Goal: Book appointment/travel/reservation

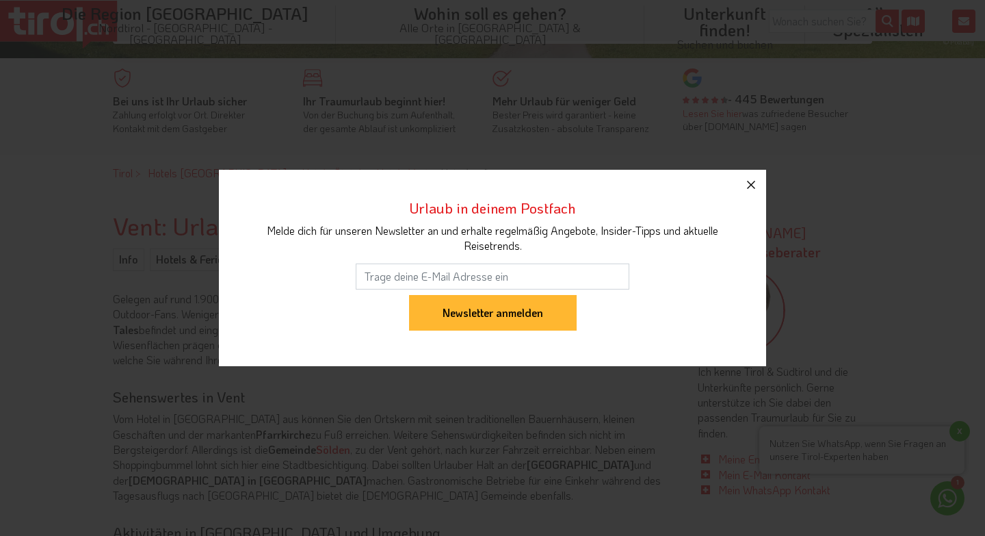
click at [750, 187] on icon "button" at bounding box center [751, 184] width 16 height 16
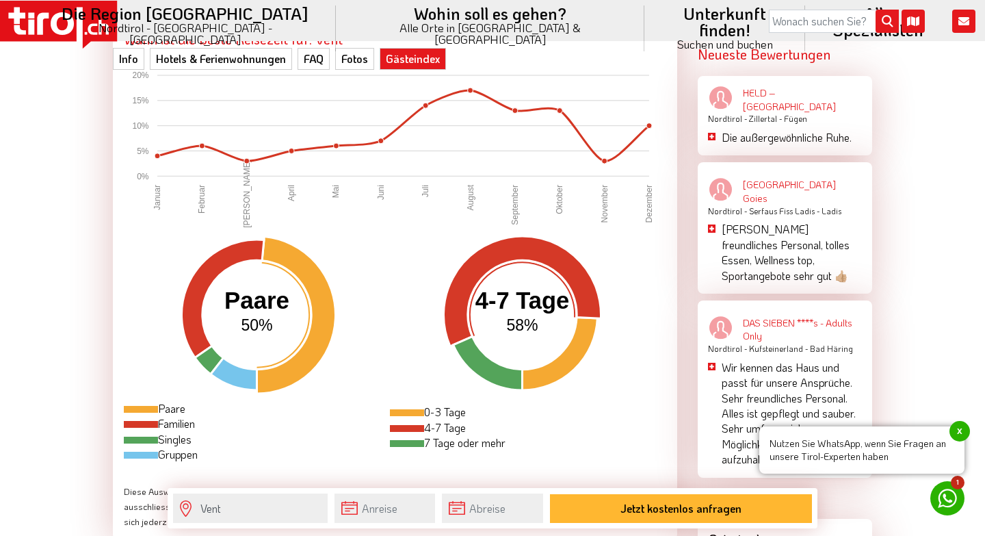
scroll to position [2184, 0]
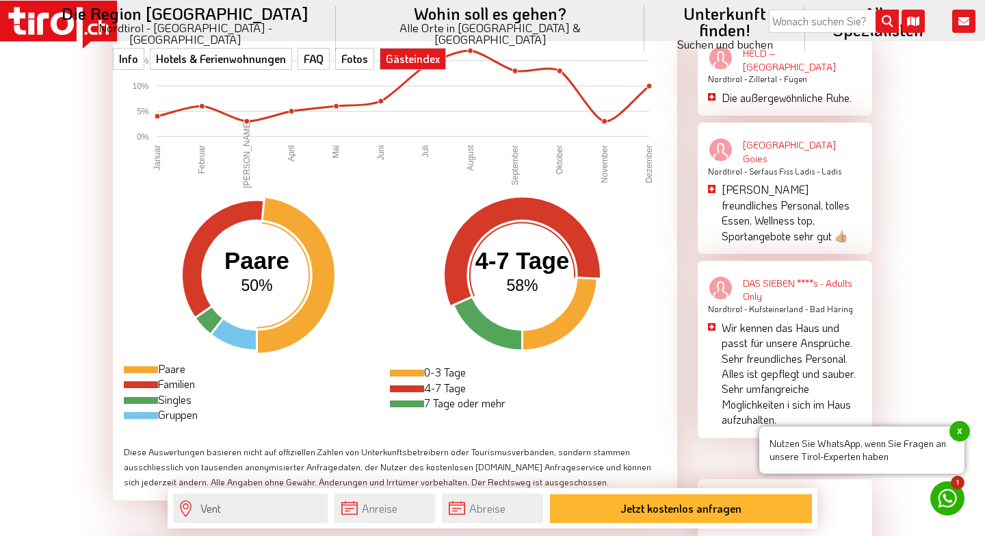
click at [772, 182] on p "Sehr freundliches Personal, tolles Essen, Wellness top, Sportangebote sehr gut …" at bounding box center [792, 213] width 140 height 62
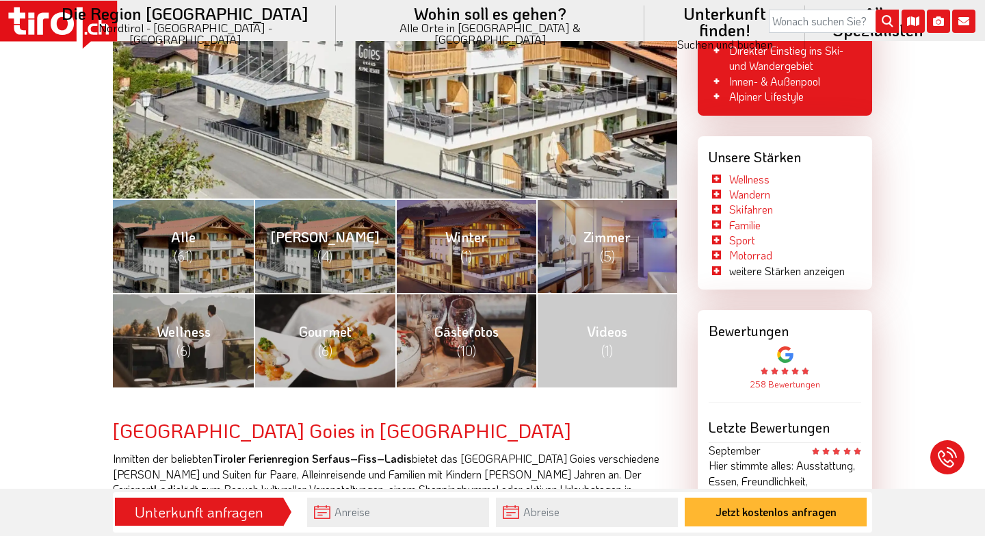
scroll to position [453, 0]
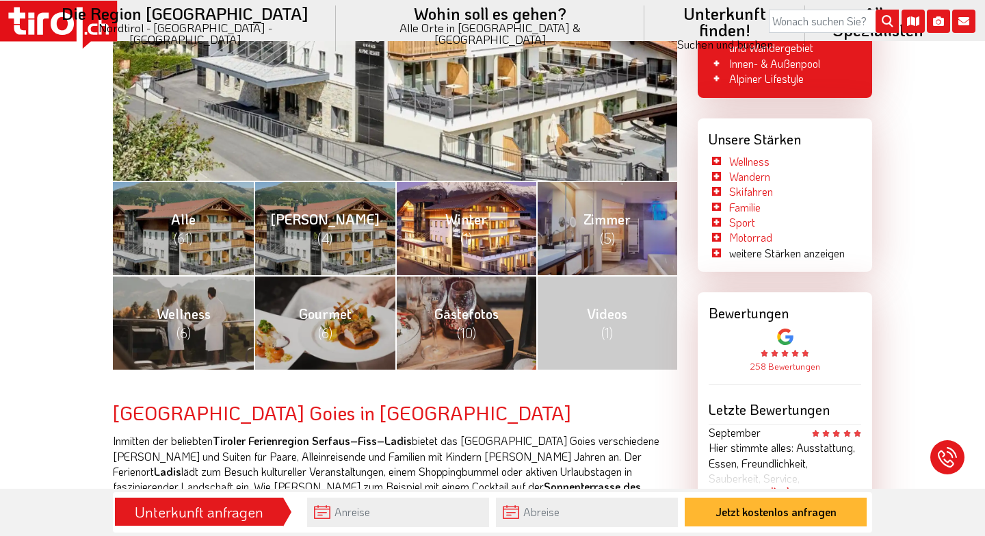
click at [489, 224] on link "Winter (1)" at bounding box center [465, 228] width 141 height 94
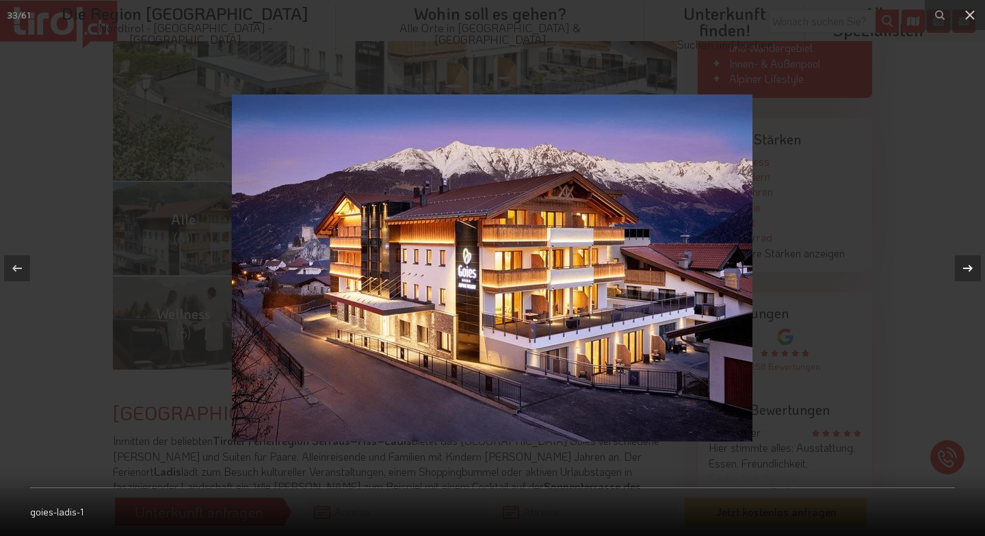
click at [970, 266] on icon at bounding box center [968, 267] width 10 height 7
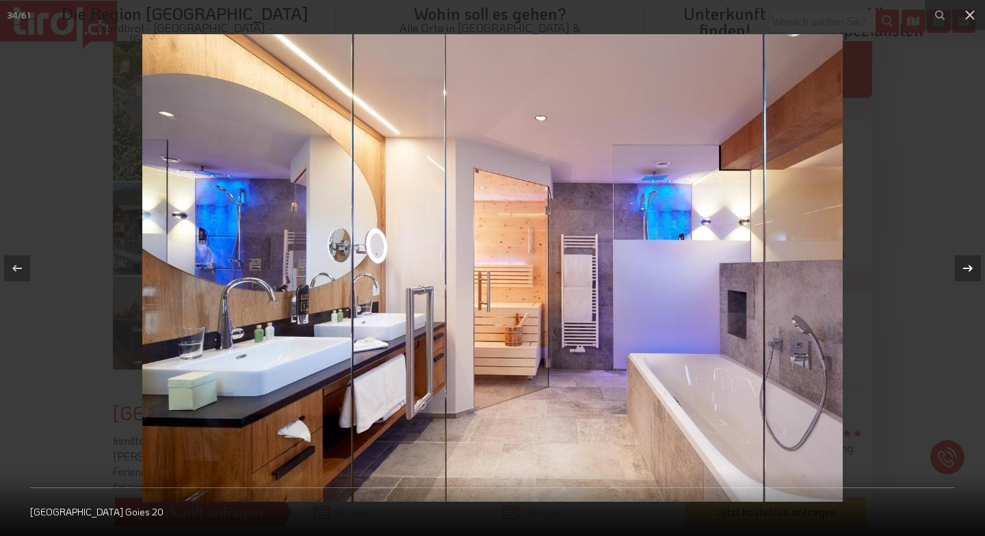
click at [970, 266] on icon at bounding box center [968, 267] width 10 height 7
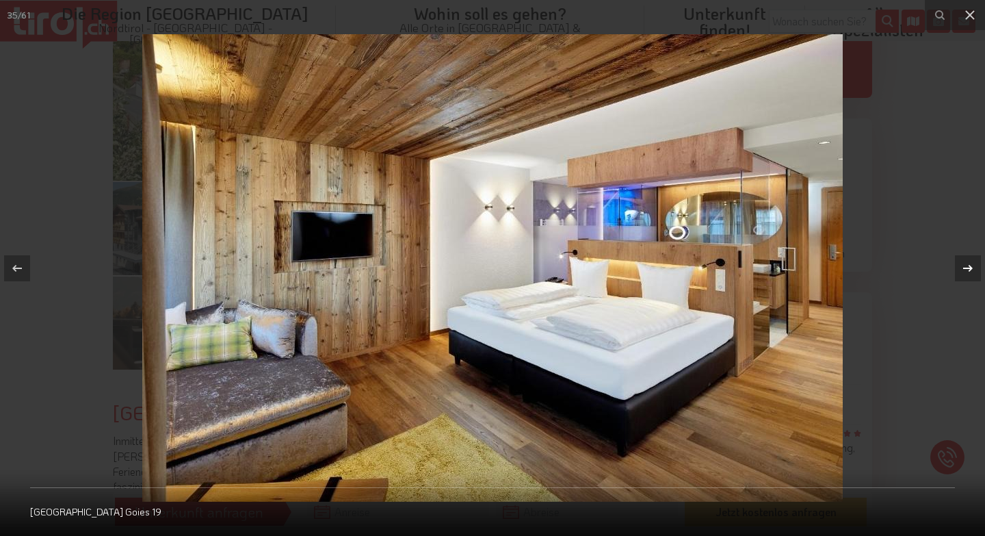
click at [970, 266] on icon at bounding box center [968, 267] width 10 height 7
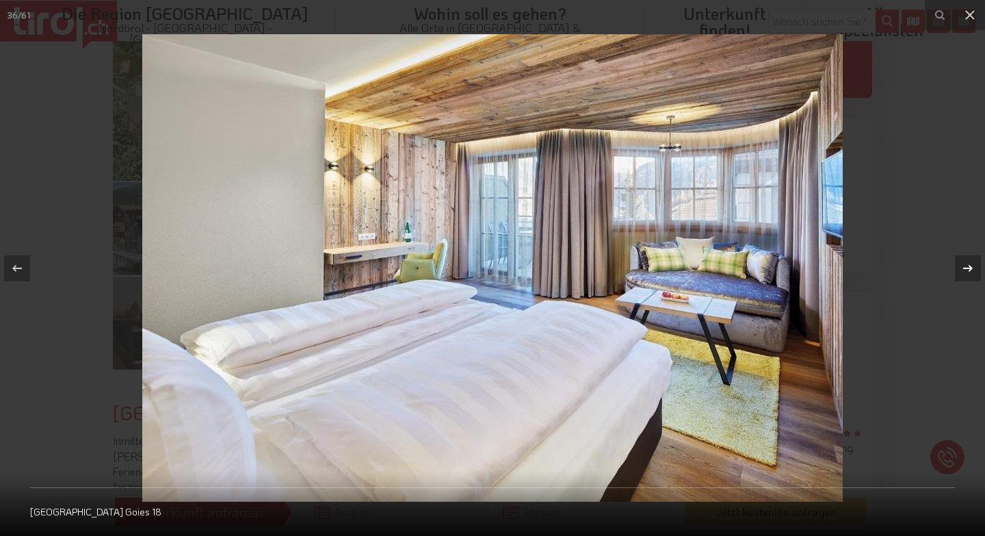
click at [970, 266] on icon at bounding box center [968, 267] width 10 height 7
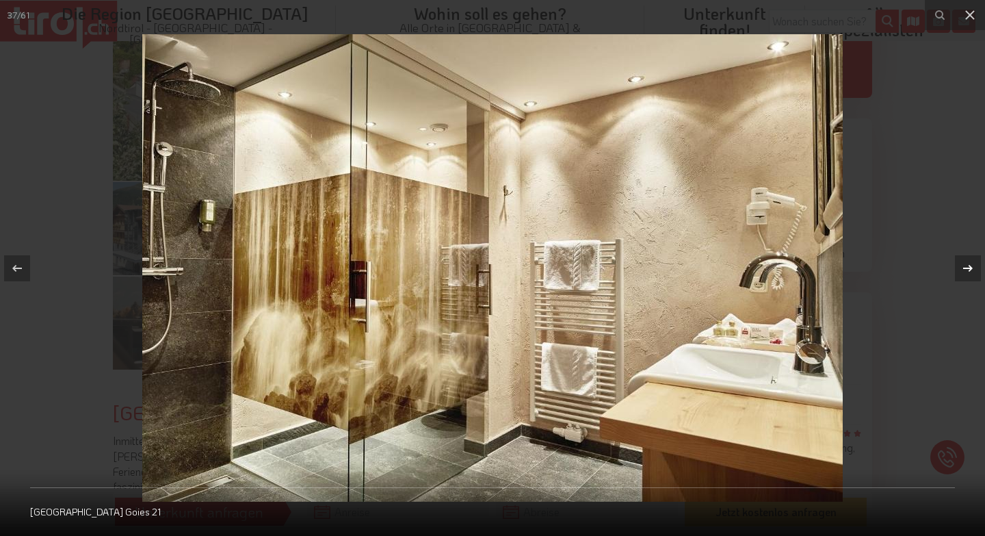
click at [970, 266] on icon at bounding box center [968, 267] width 10 height 7
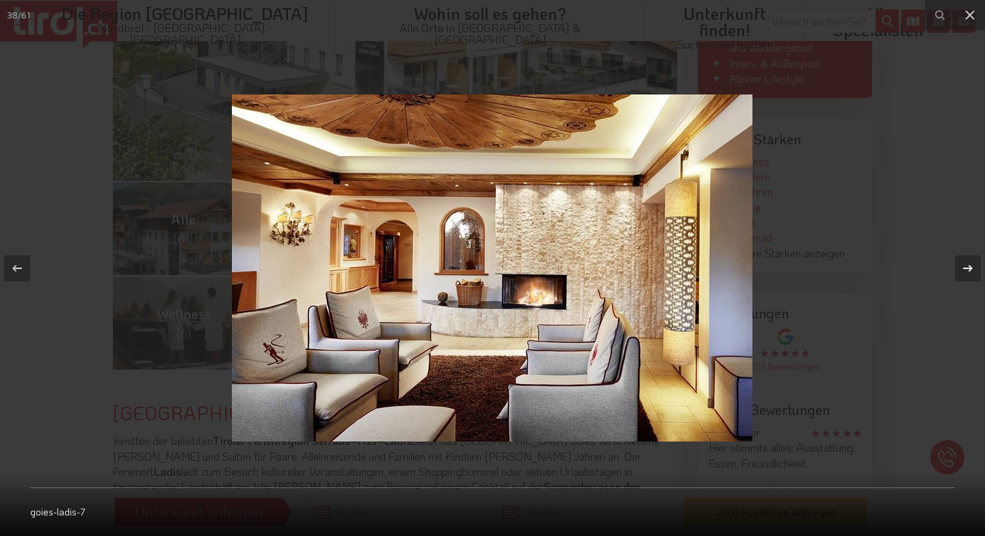
click at [970, 266] on icon at bounding box center [968, 267] width 10 height 7
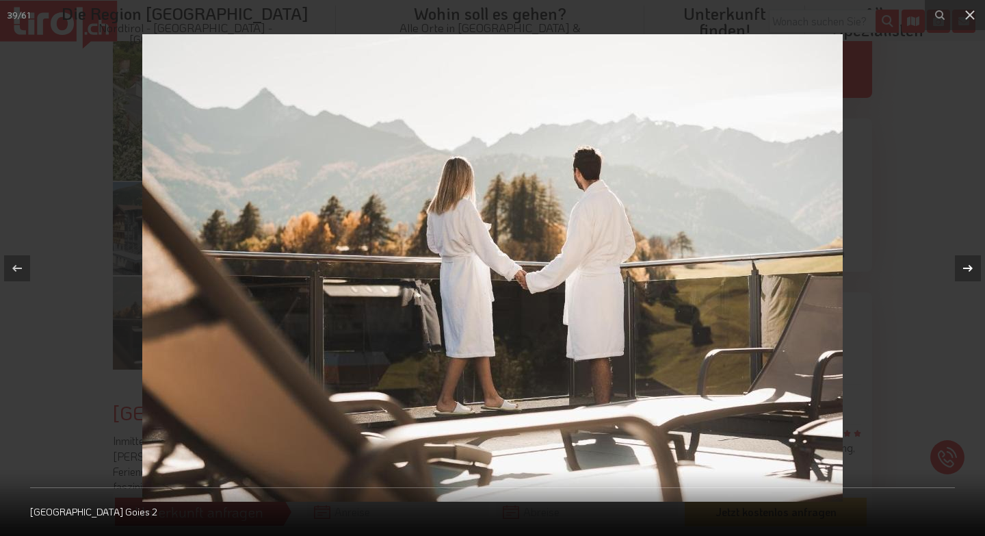
click at [970, 266] on icon at bounding box center [968, 267] width 10 height 7
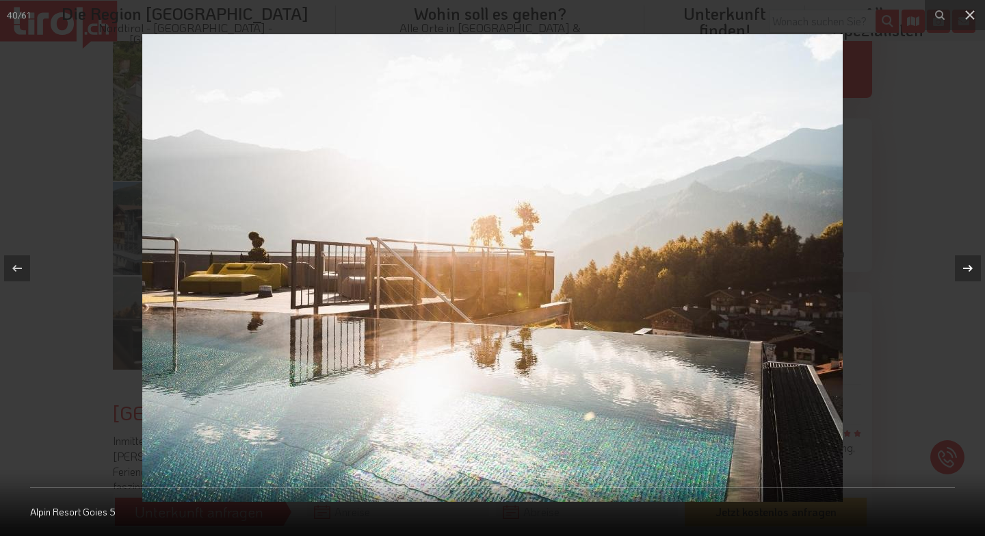
click at [970, 266] on icon at bounding box center [968, 267] width 10 height 7
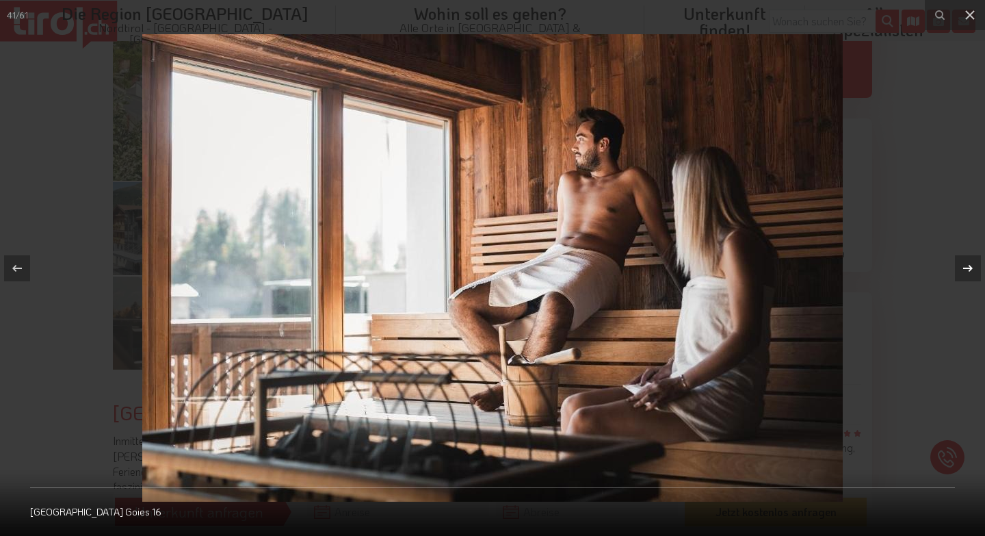
click at [970, 266] on icon at bounding box center [968, 267] width 10 height 7
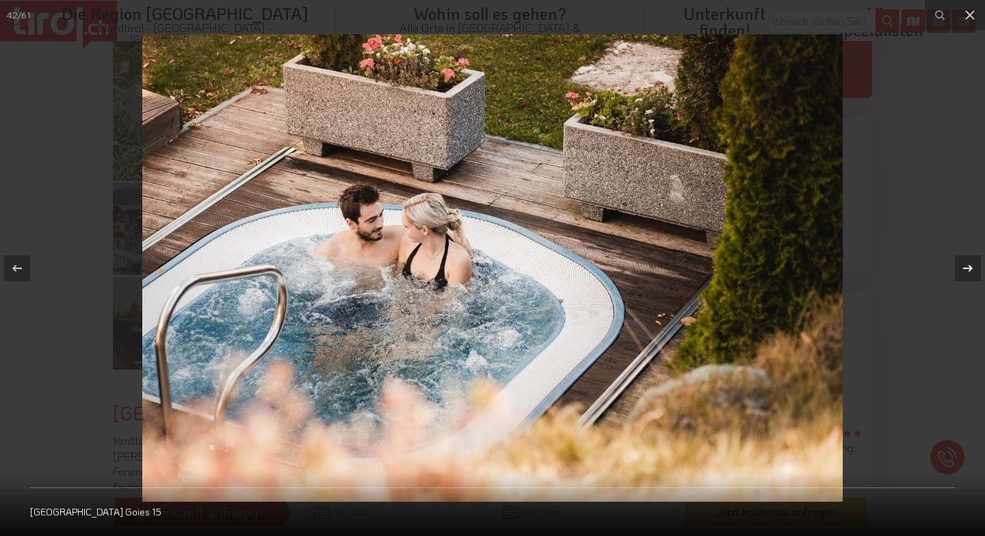
click at [970, 266] on icon at bounding box center [968, 267] width 10 height 7
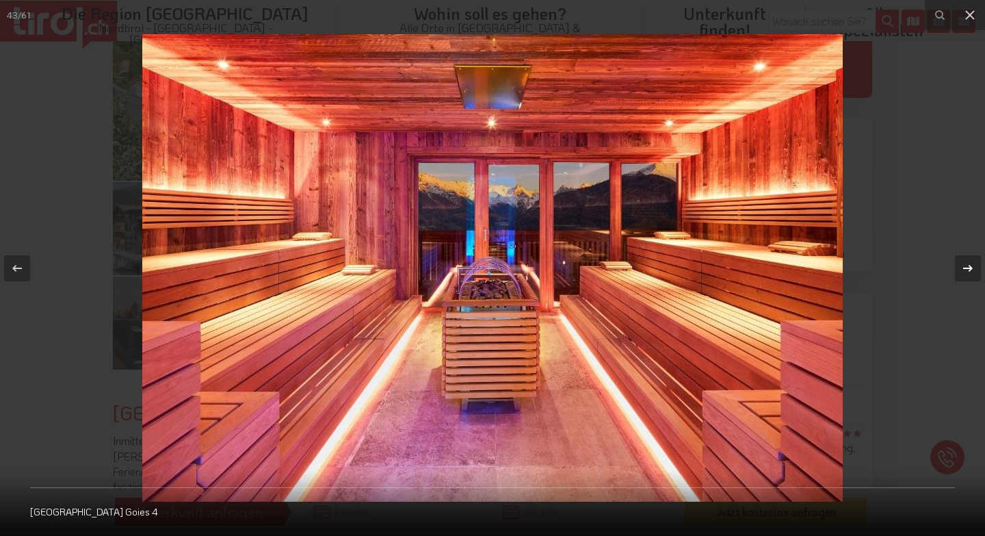
click at [970, 266] on icon at bounding box center [968, 267] width 10 height 7
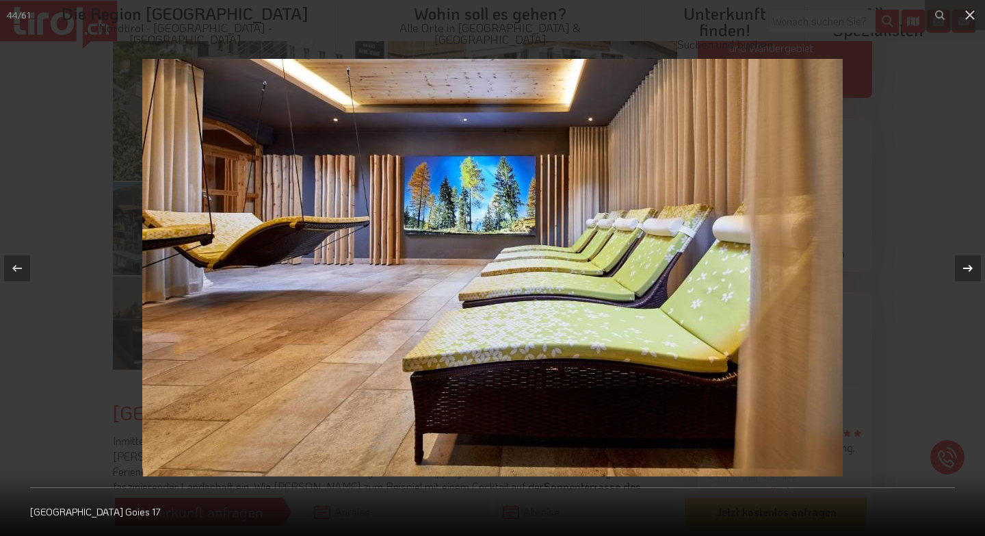
click at [970, 266] on icon at bounding box center [968, 267] width 10 height 7
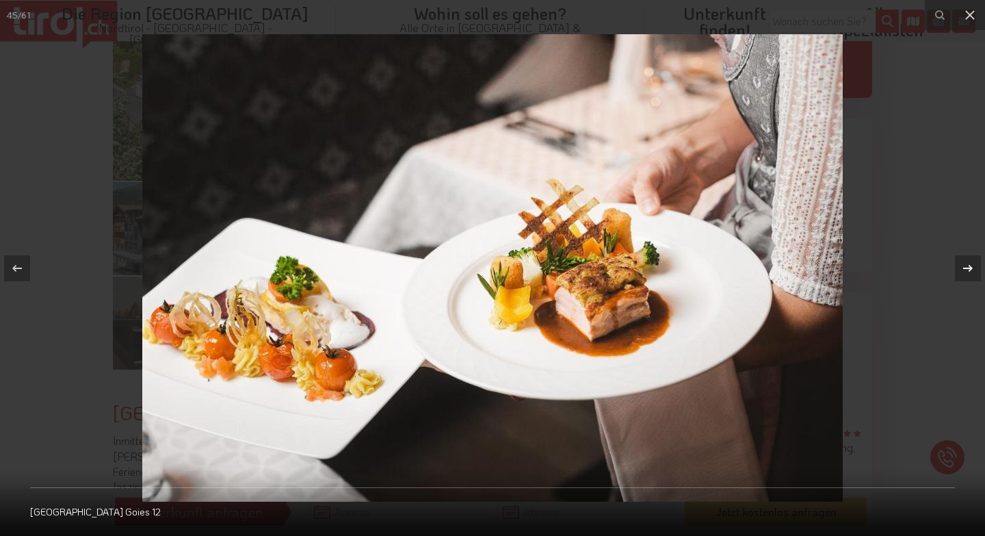
click at [970, 266] on icon at bounding box center [968, 267] width 10 height 7
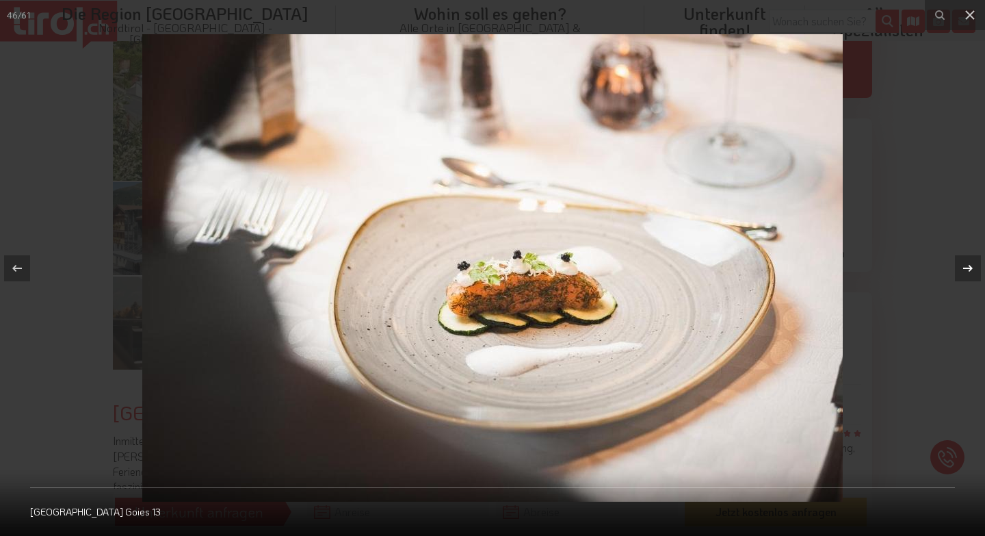
click at [970, 266] on icon at bounding box center [968, 267] width 10 height 7
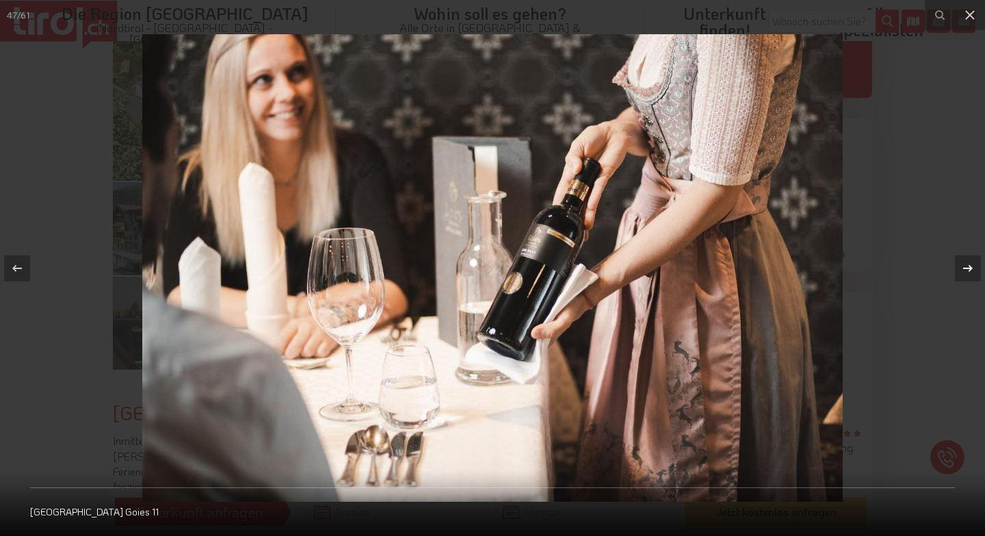
click at [970, 266] on icon at bounding box center [968, 267] width 10 height 7
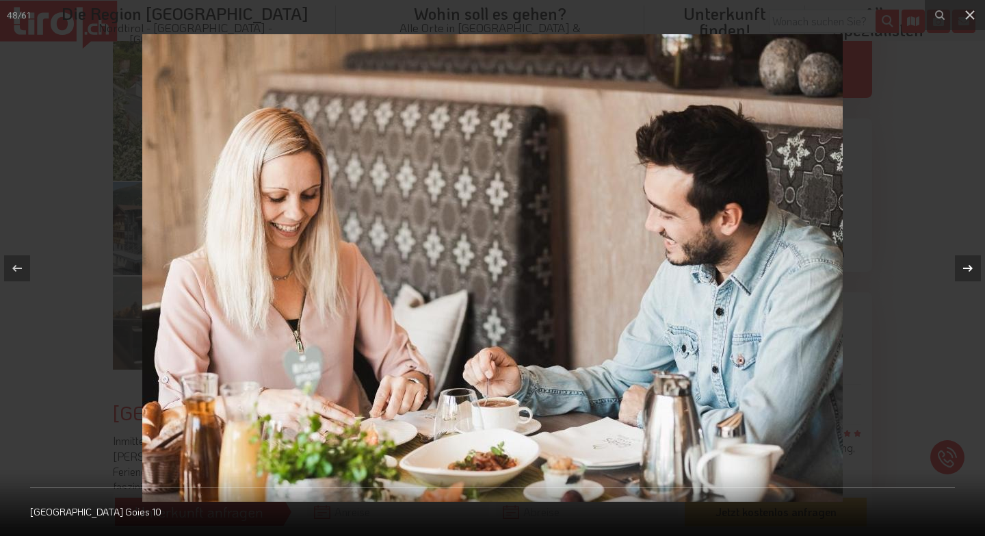
click at [970, 266] on icon at bounding box center [968, 267] width 10 height 7
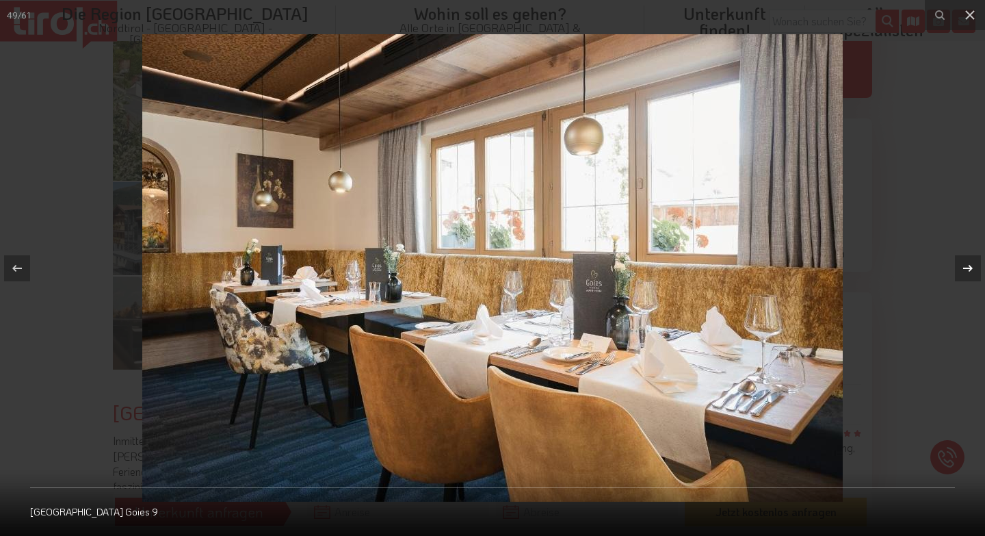
click at [970, 266] on icon at bounding box center [968, 267] width 10 height 7
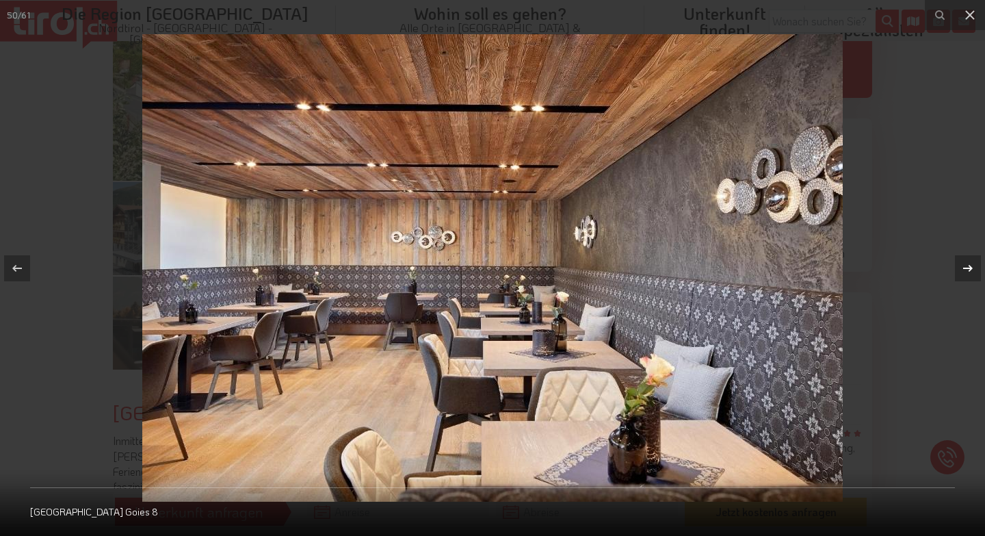
click at [970, 266] on icon at bounding box center [968, 267] width 10 height 7
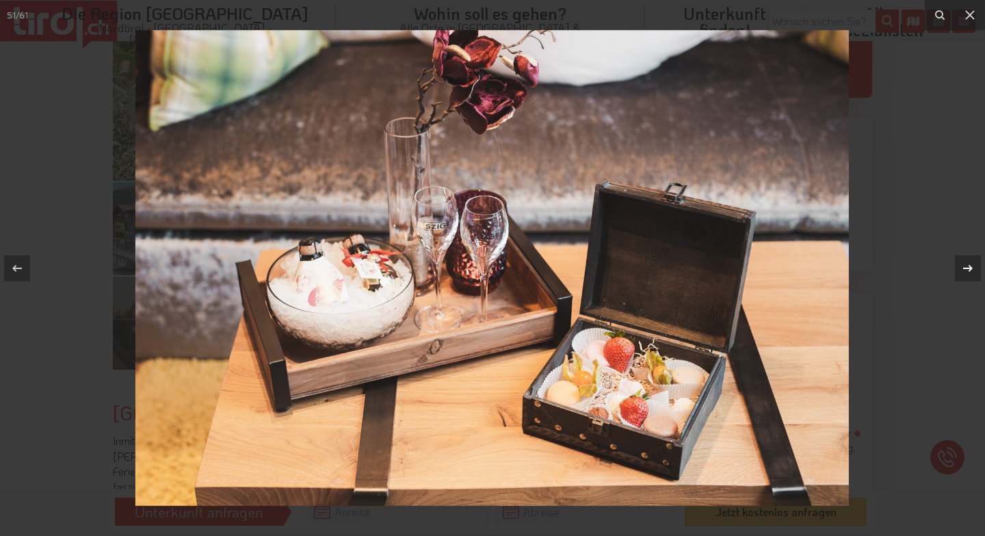
click at [970, 266] on icon at bounding box center [968, 267] width 10 height 7
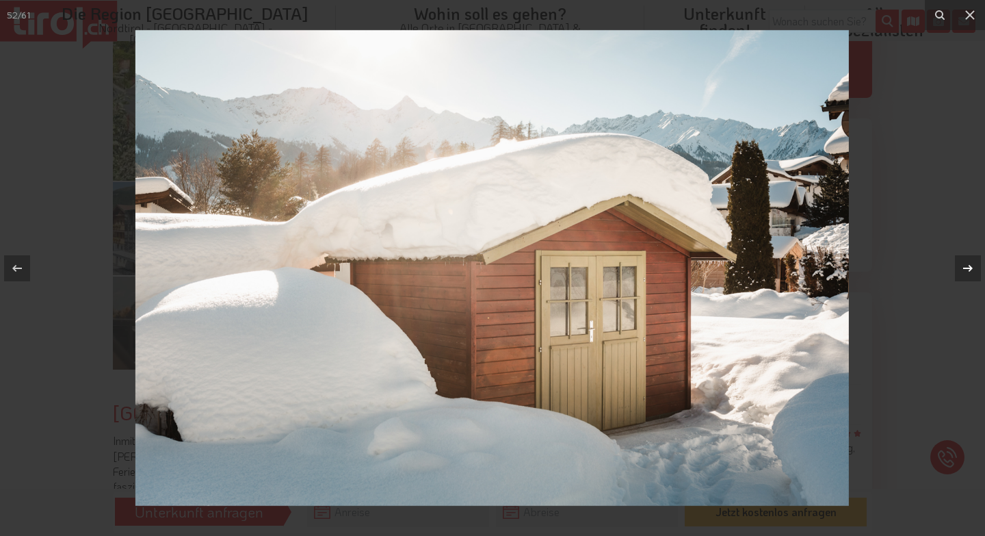
click at [970, 266] on icon at bounding box center [968, 267] width 10 height 7
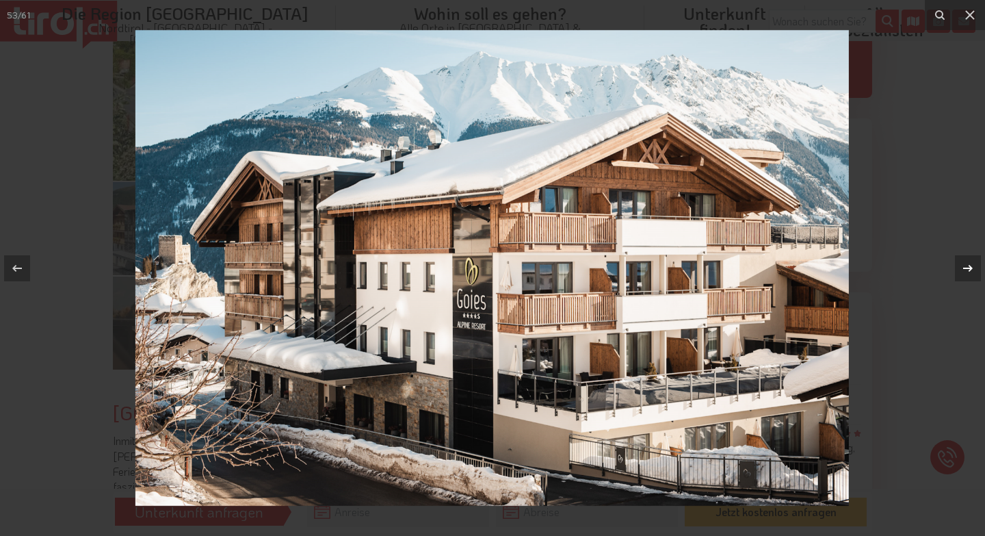
click at [966, 265] on icon at bounding box center [968, 268] width 16 height 16
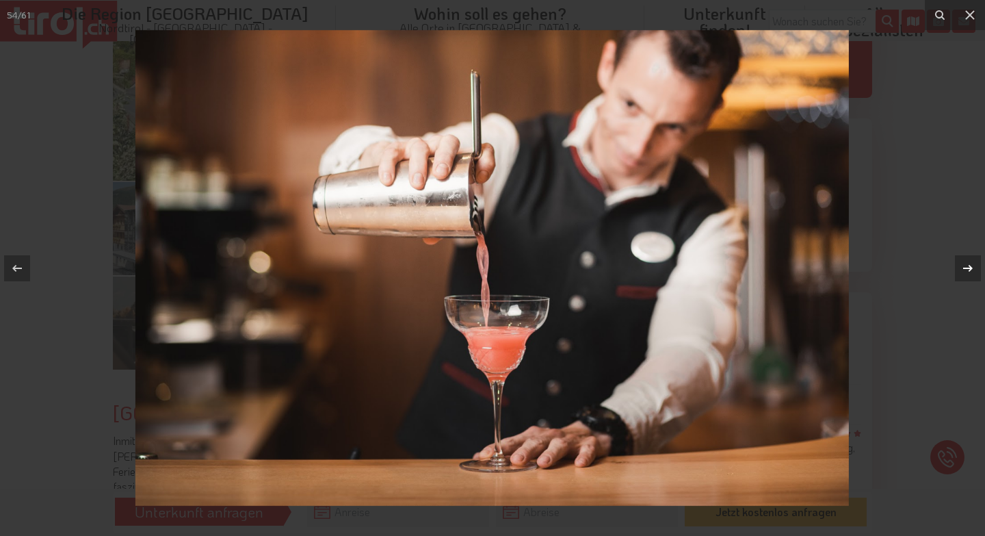
click at [966, 265] on icon at bounding box center [968, 268] width 16 height 16
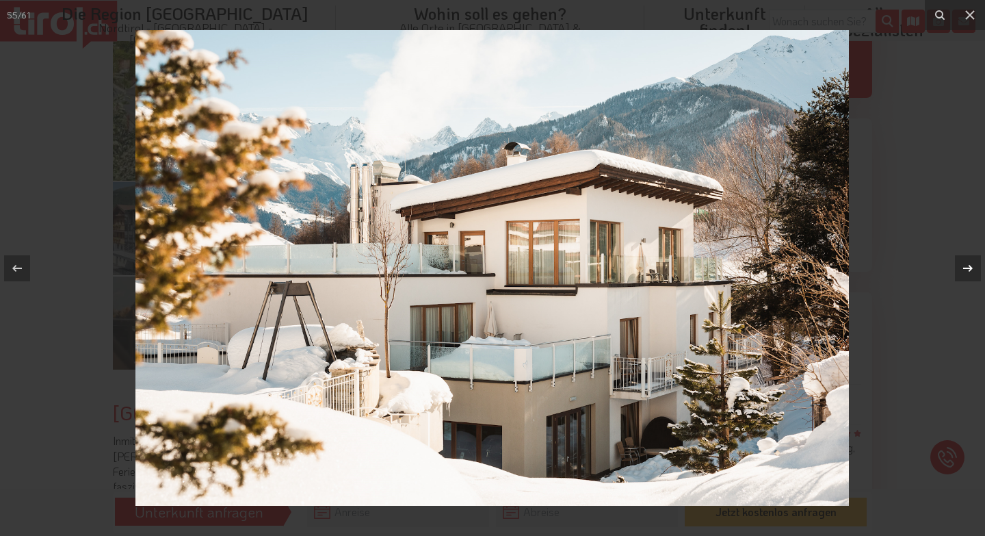
click at [966, 265] on icon at bounding box center [968, 268] width 16 height 16
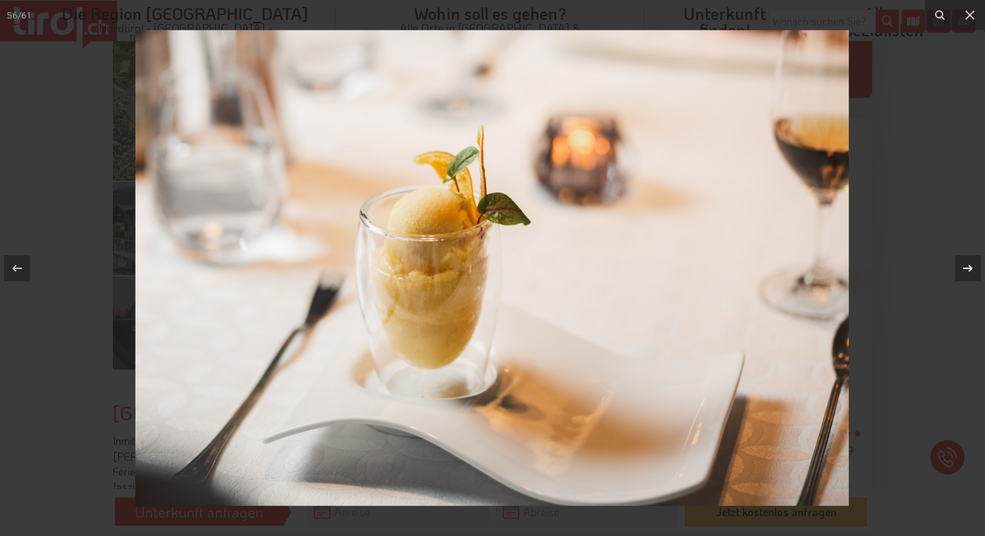
click at [966, 265] on icon at bounding box center [968, 268] width 16 height 16
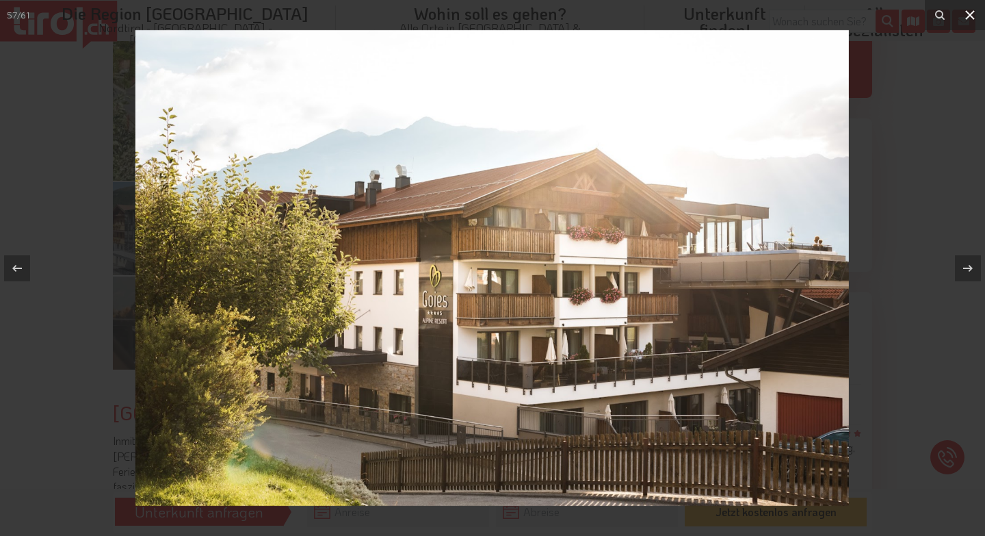
click at [968, 15] on icon at bounding box center [970, 15] width 16 height 16
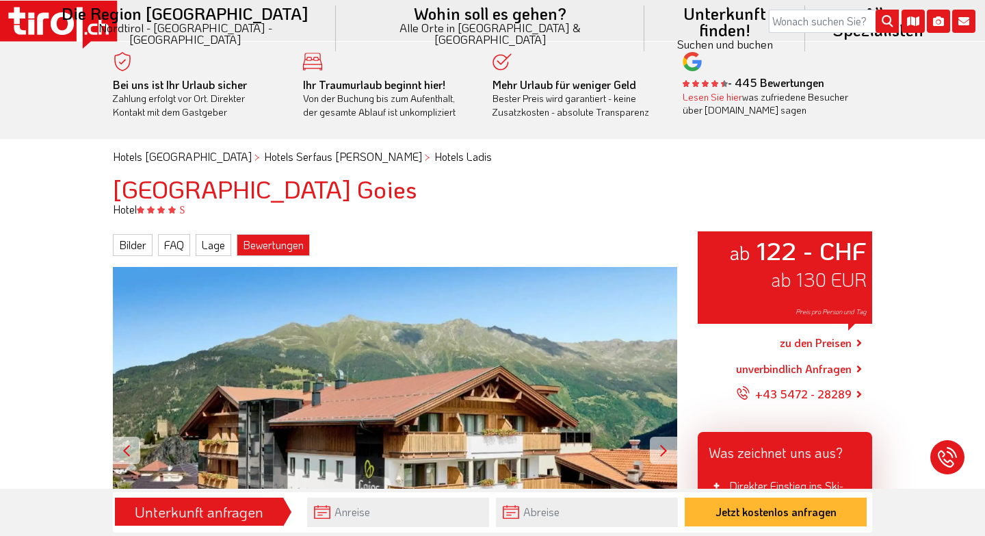
click at [287, 243] on link "Bewertungen" at bounding box center [273, 245] width 73 height 22
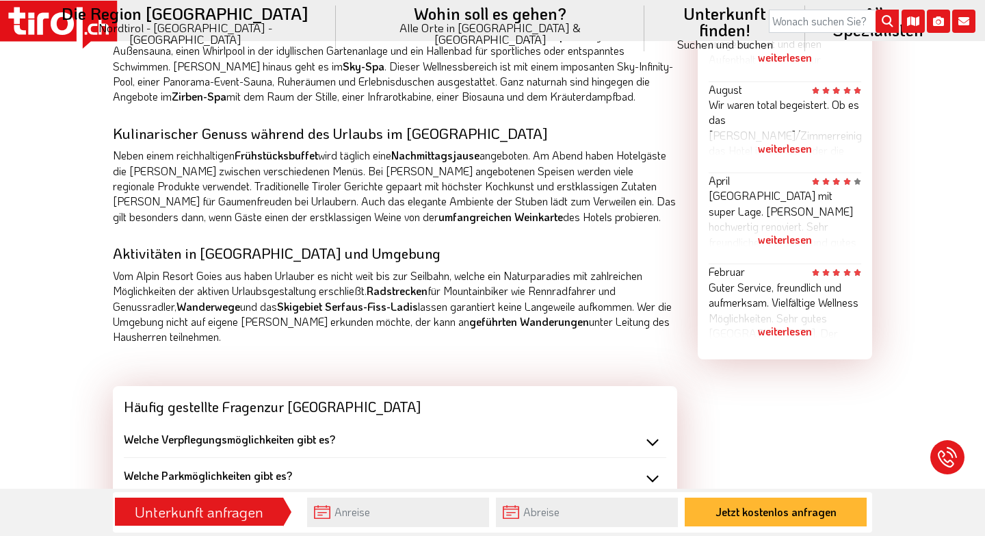
scroll to position [983, 0]
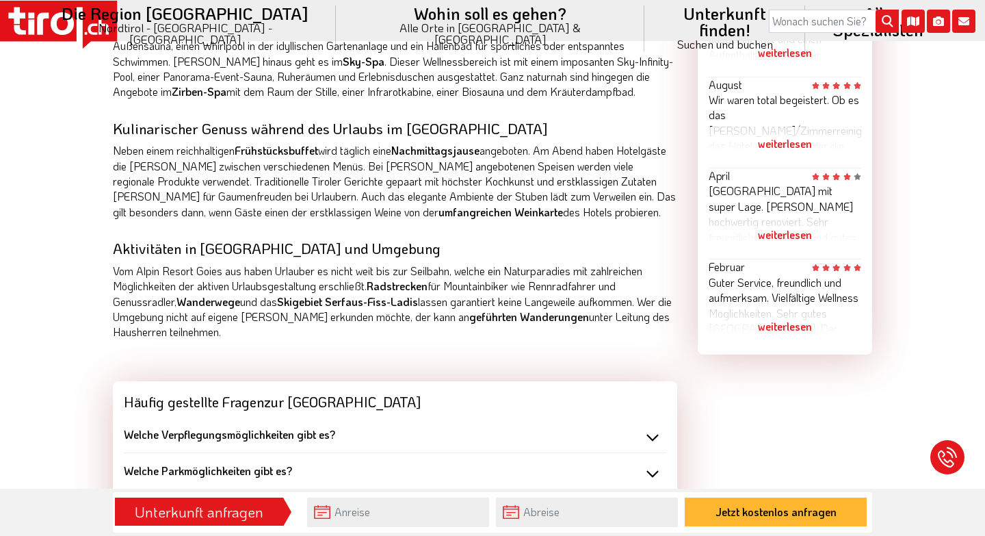
click at [786, 330] on div "weiterlesen" at bounding box center [785, 326] width 153 height 34
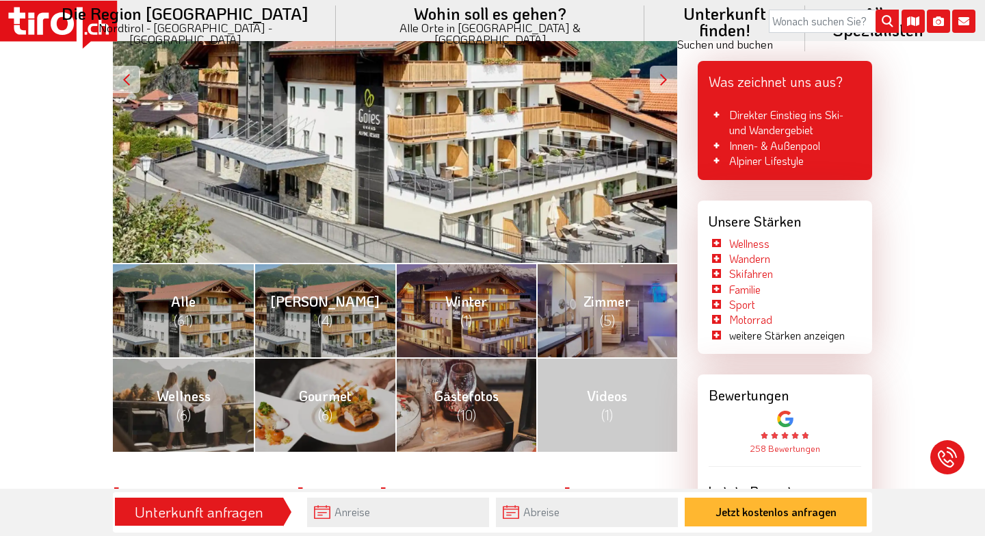
scroll to position [375, 0]
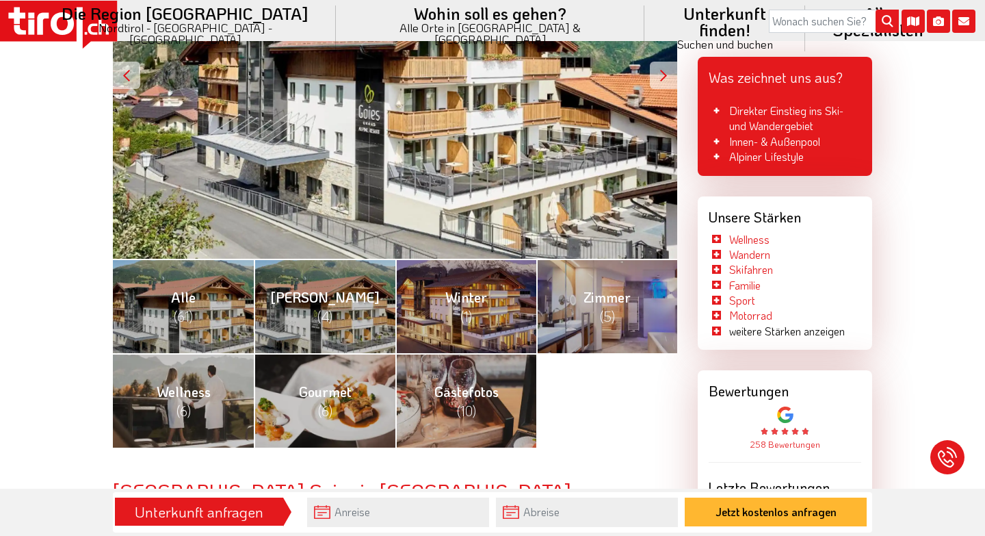
click at [585, 382] on link "Videos (1)" at bounding box center [606, 400] width 141 height 94
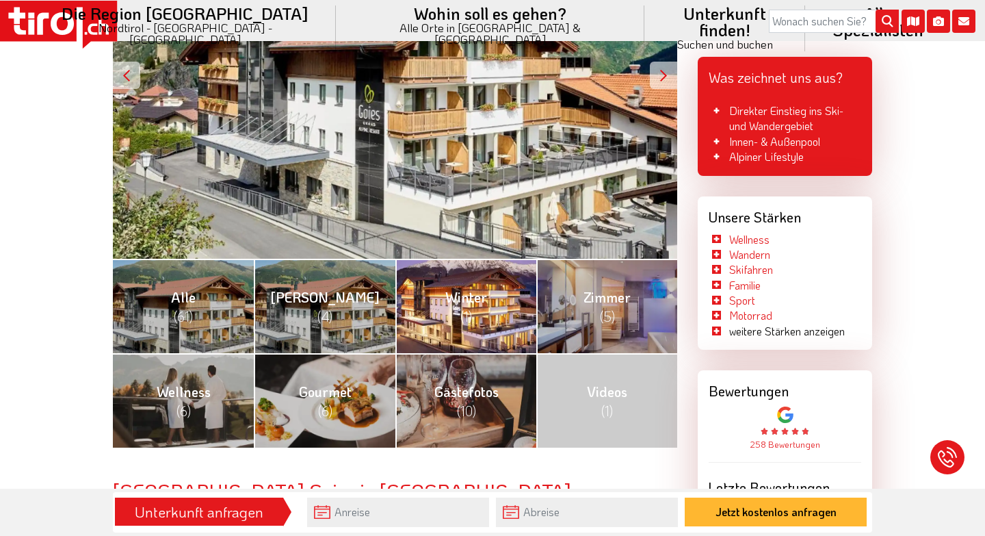
click at [418, 305] on link "Winter (1)" at bounding box center [465, 306] width 141 height 94
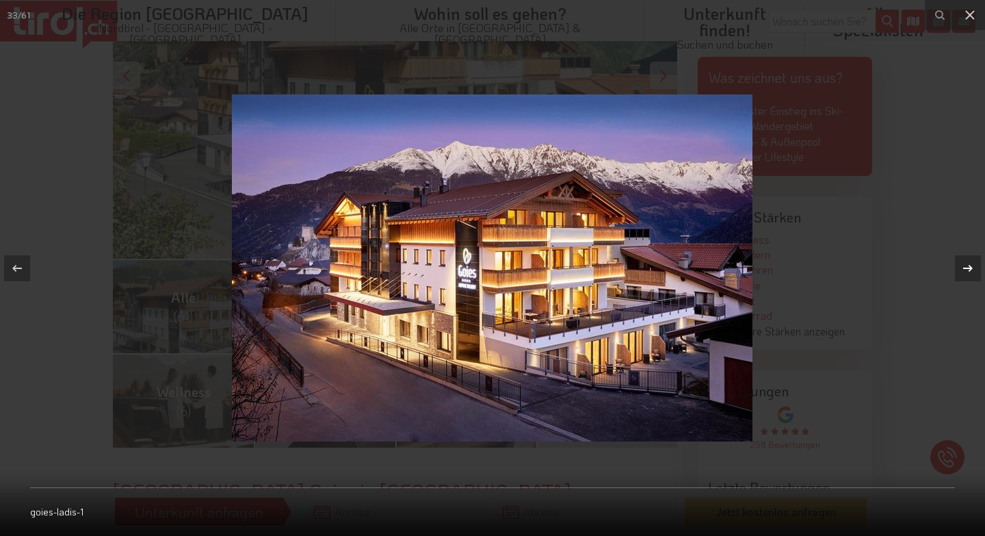
click at [973, 268] on icon at bounding box center [968, 268] width 16 height 16
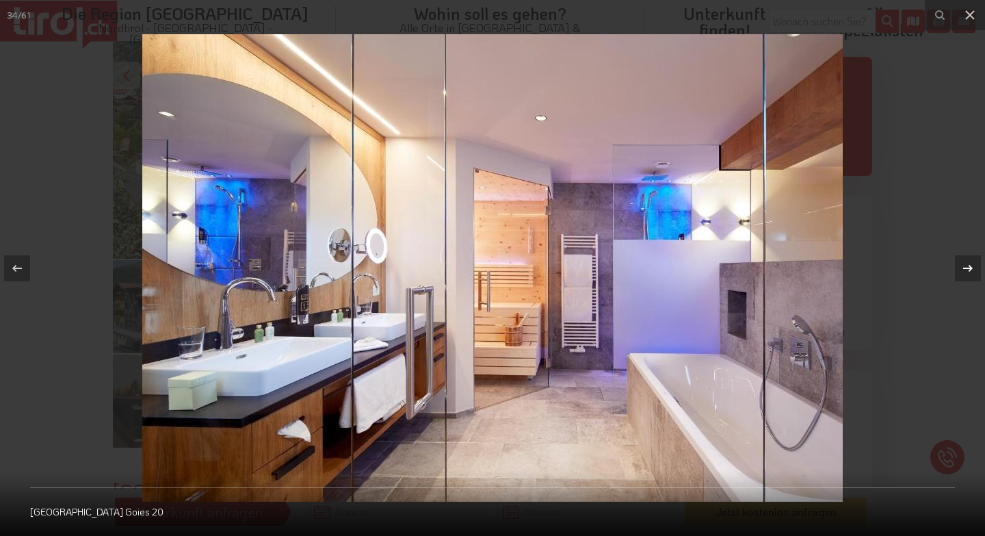
click at [973, 268] on icon at bounding box center [968, 268] width 16 height 16
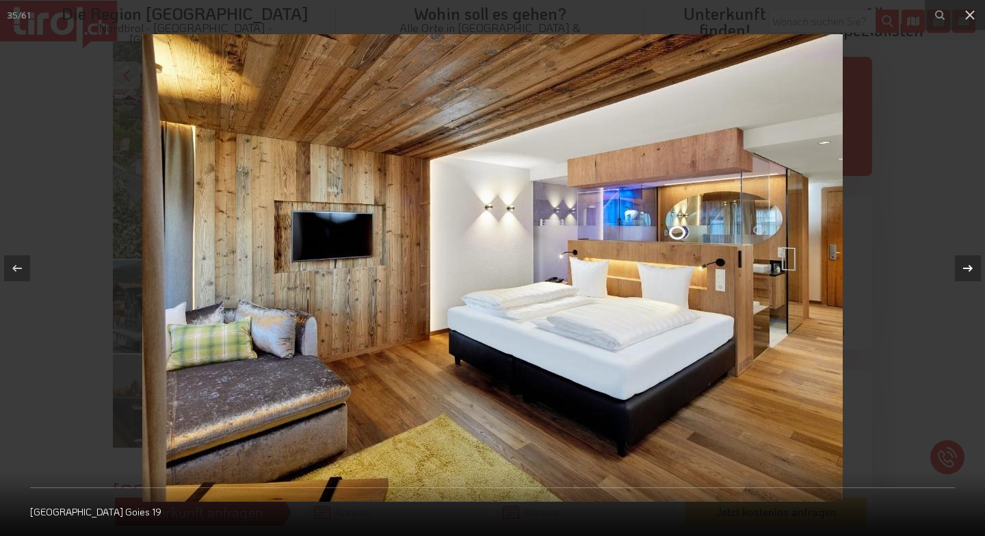
click at [973, 268] on icon at bounding box center [968, 268] width 16 height 16
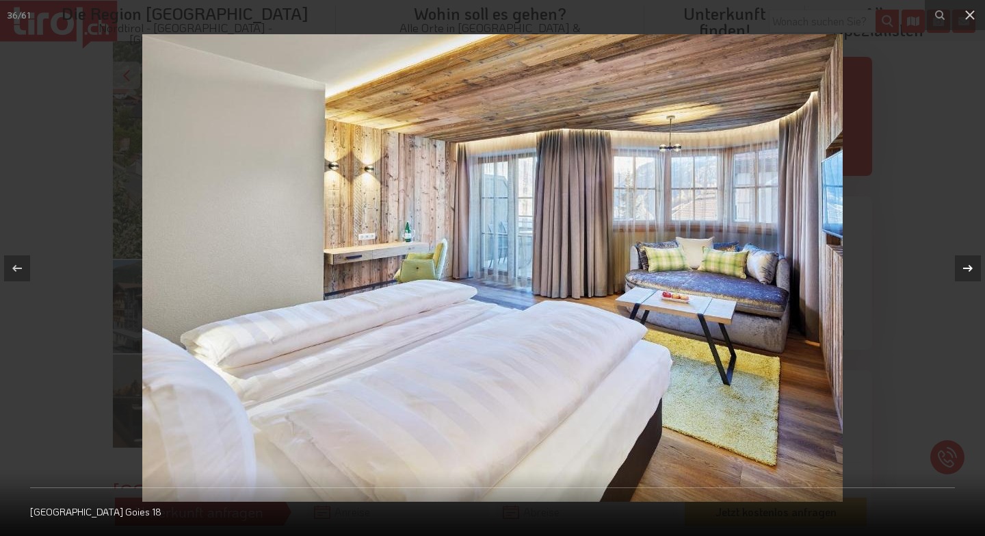
click at [973, 268] on icon at bounding box center [968, 268] width 16 height 16
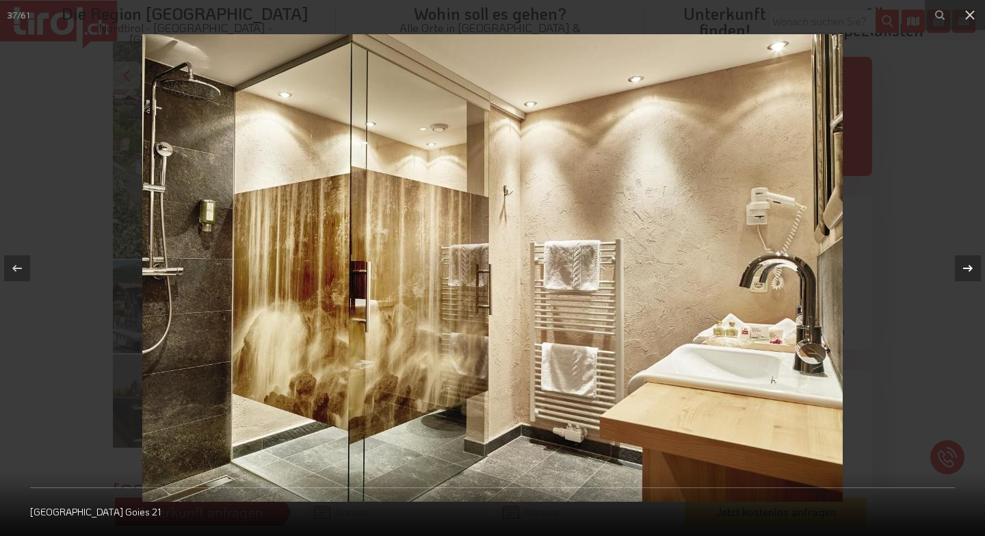
click at [973, 268] on icon at bounding box center [968, 268] width 16 height 16
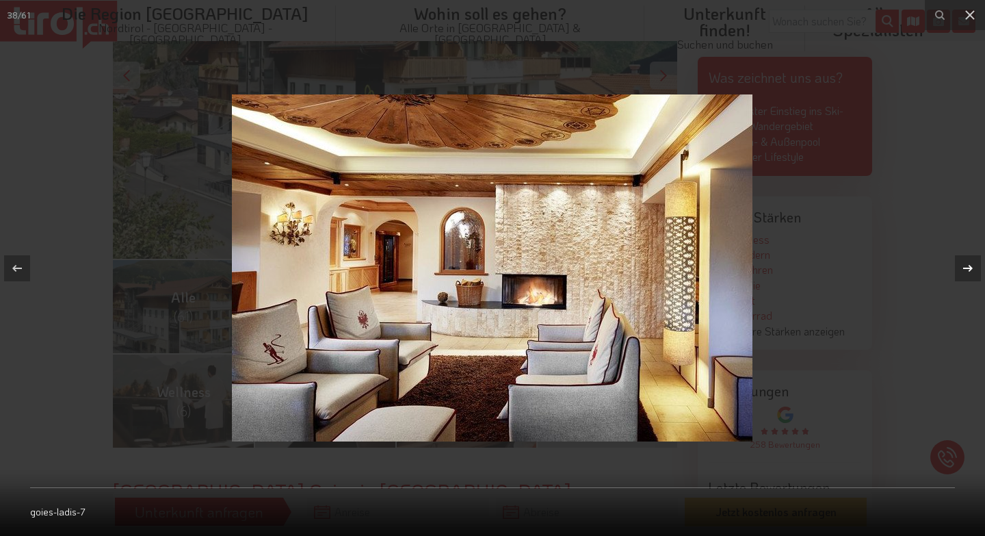
click at [973, 268] on icon at bounding box center [968, 268] width 16 height 16
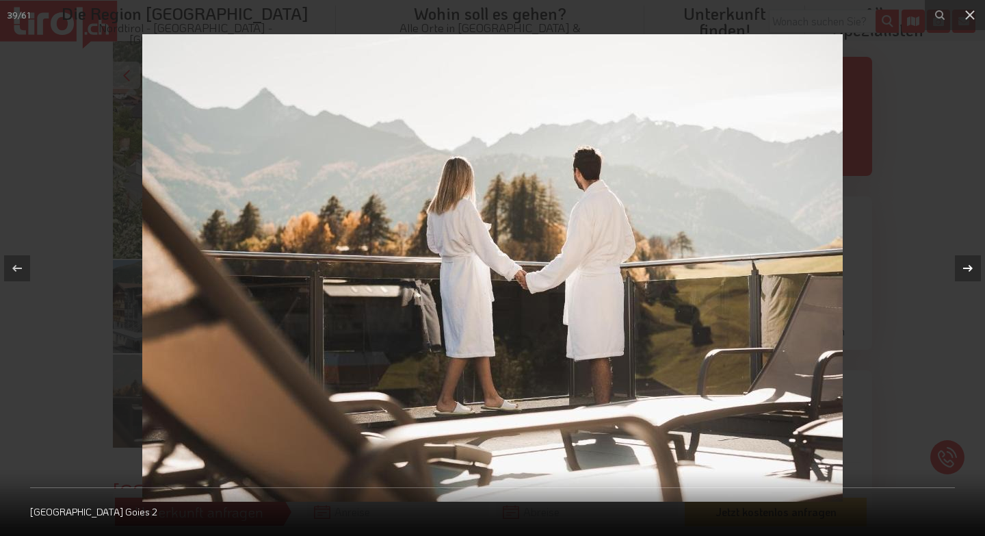
click at [973, 268] on icon at bounding box center [968, 268] width 16 height 16
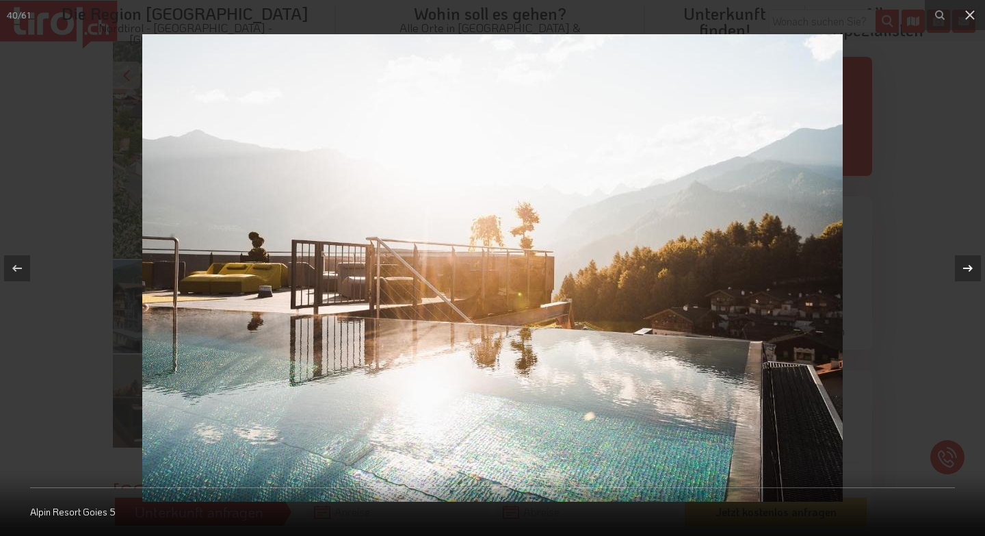
click at [973, 268] on icon at bounding box center [968, 268] width 16 height 16
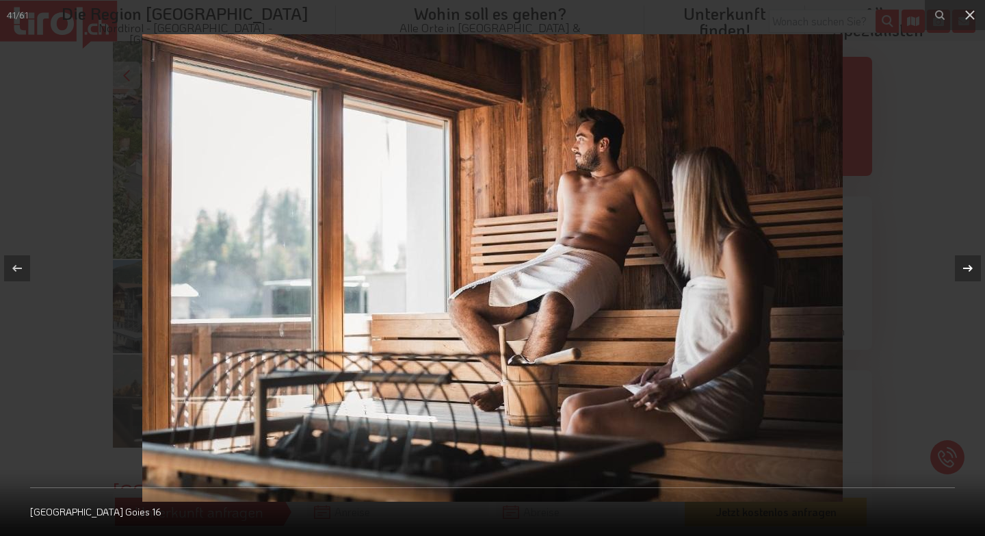
click at [973, 268] on icon at bounding box center [968, 268] width 16 height 16
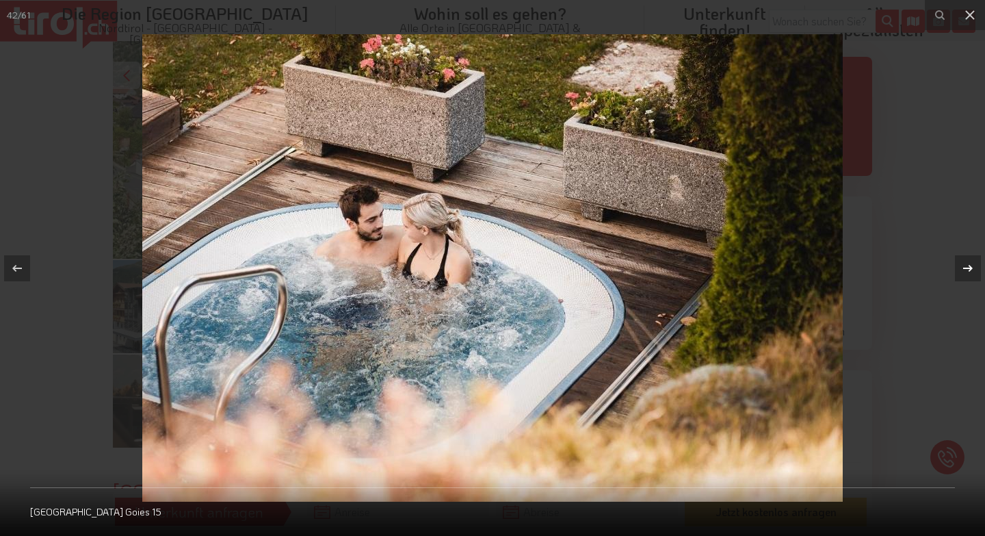
click at [973, 268] on icon at bounding box center [968, 268] width 16 height 16
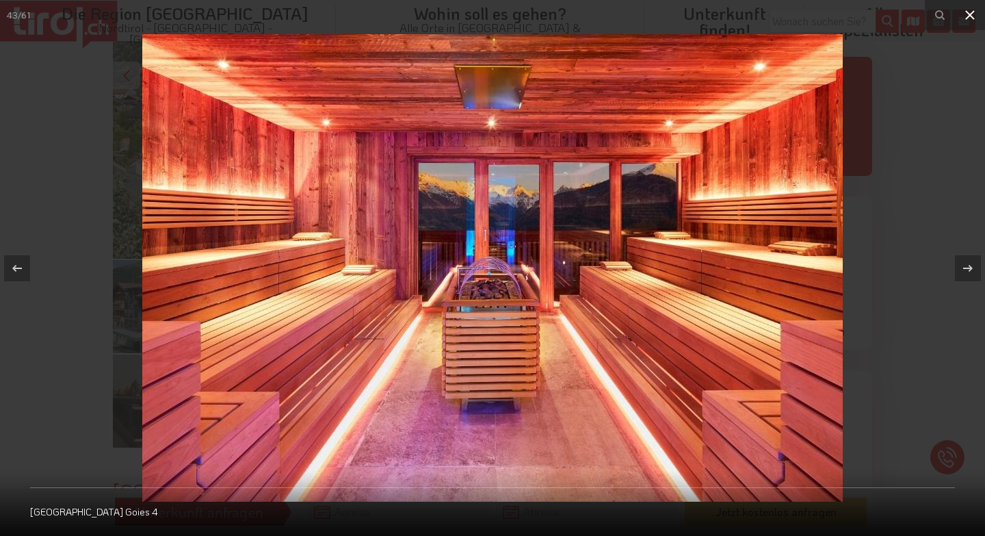
click at [969, 16] on icon at bounding box center [970, 15] width 10 height 10
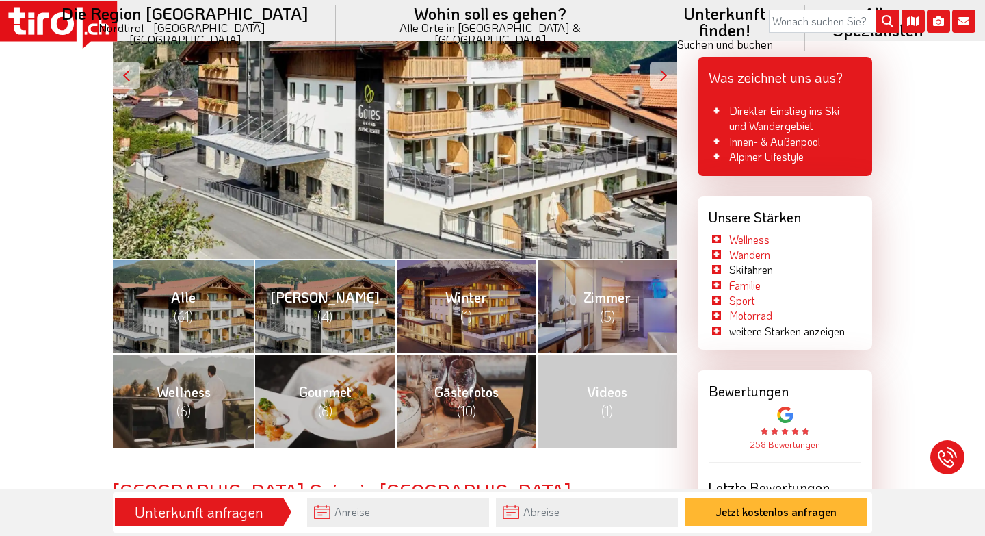
click at [763, 269] on link "Skifahren" at bounding box center [751, 269] width 44 height 14
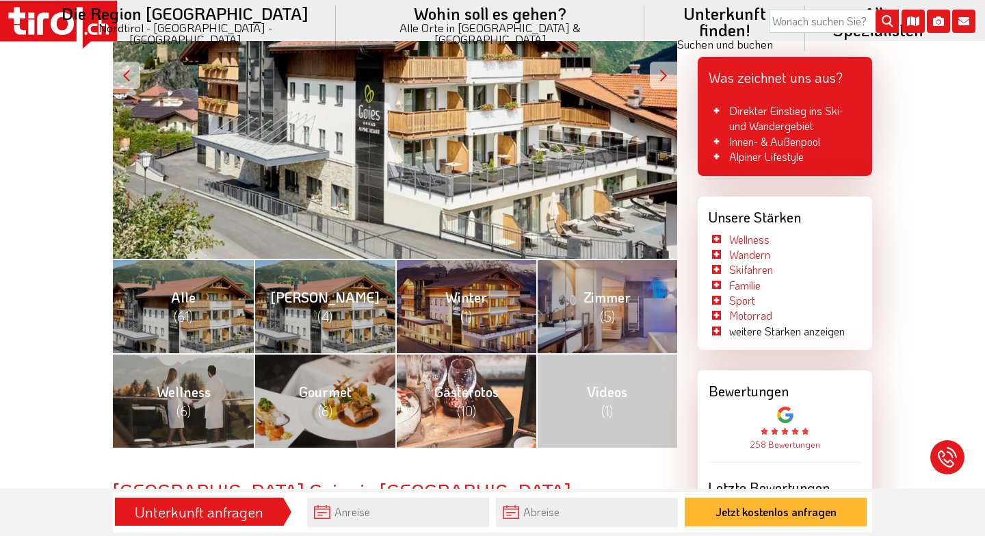
click at [451, 413] on link "Gästefotos (10)" at bounding box center [465, 400] width 141 height 94
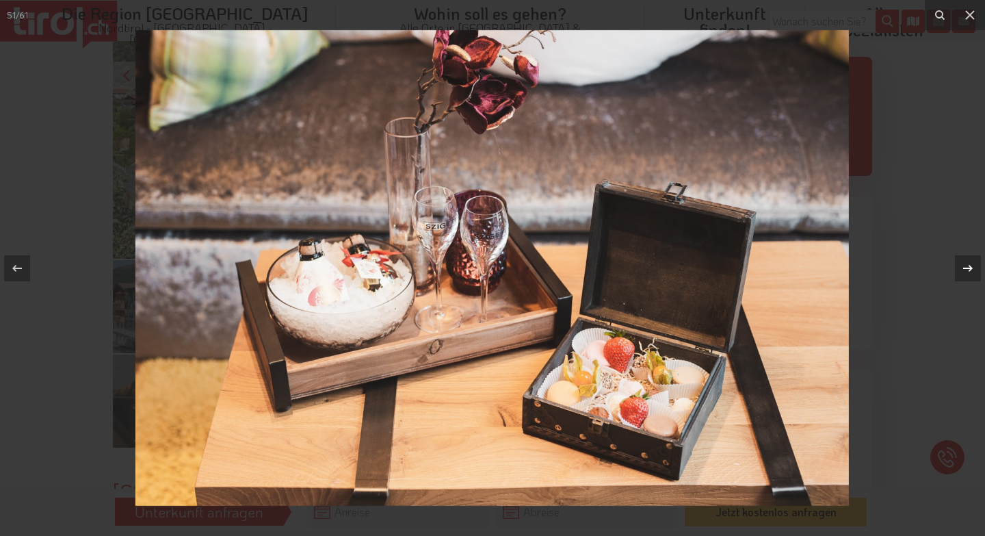
click at [967, 271] on icon at bounding box center [968, 268] width 16 height 16
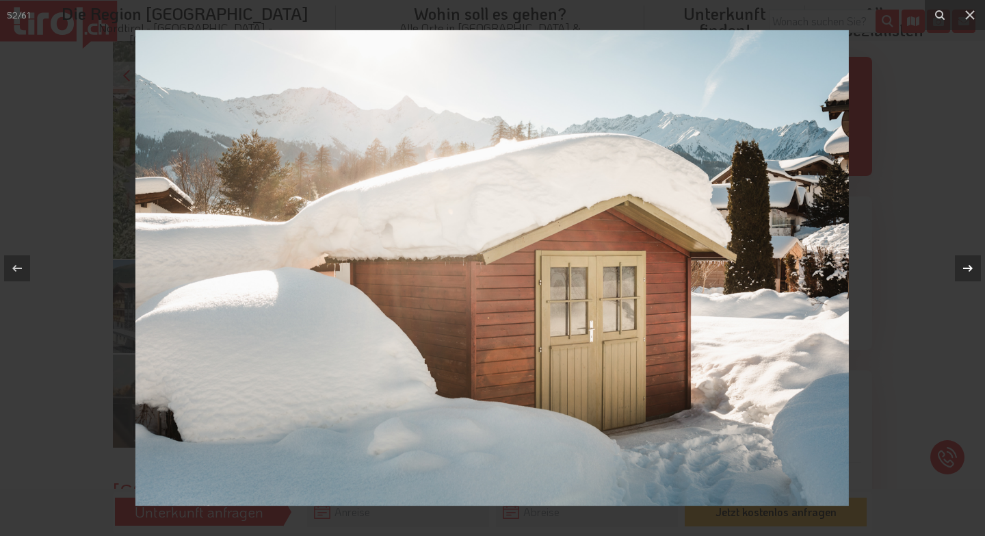
click at [967, 271] on icon at bounding box center [968, 268] width 16 height 16
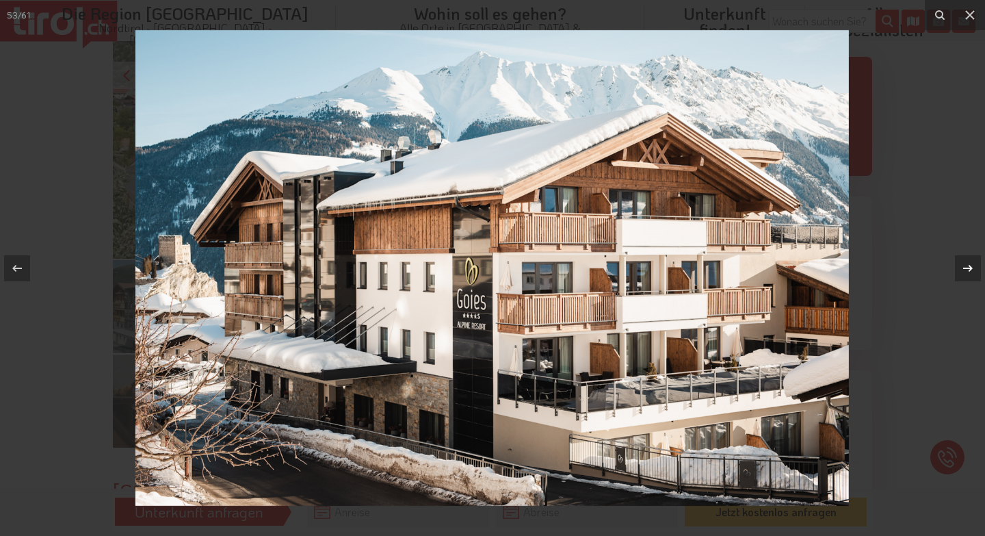
click at [967, 271] on div "53 / 61" at bounding box center [492, 268] width 985 height 536
click at [969, 270] on icon at bounding box center [968, 267] width 10 height 7
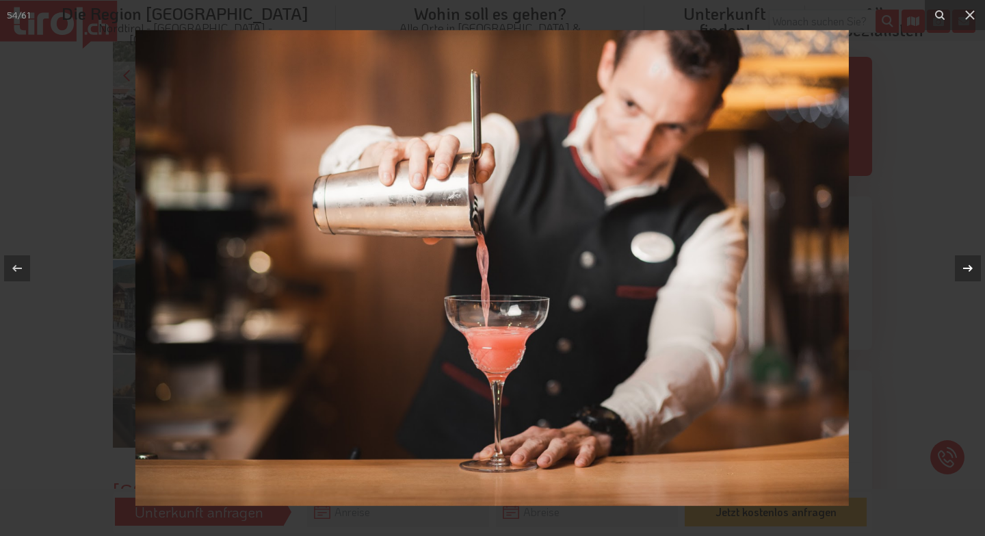
click at [969, 270] on icon at bounding box center [968, 267] width 10 height 7
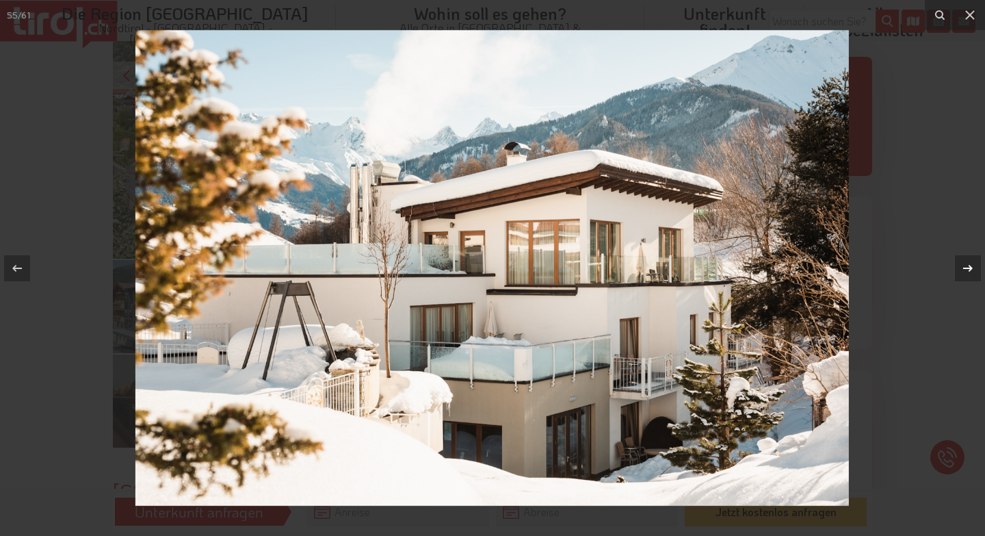
click at [969, 270] on icon at bounding box center [968, 267] width 10 height 7
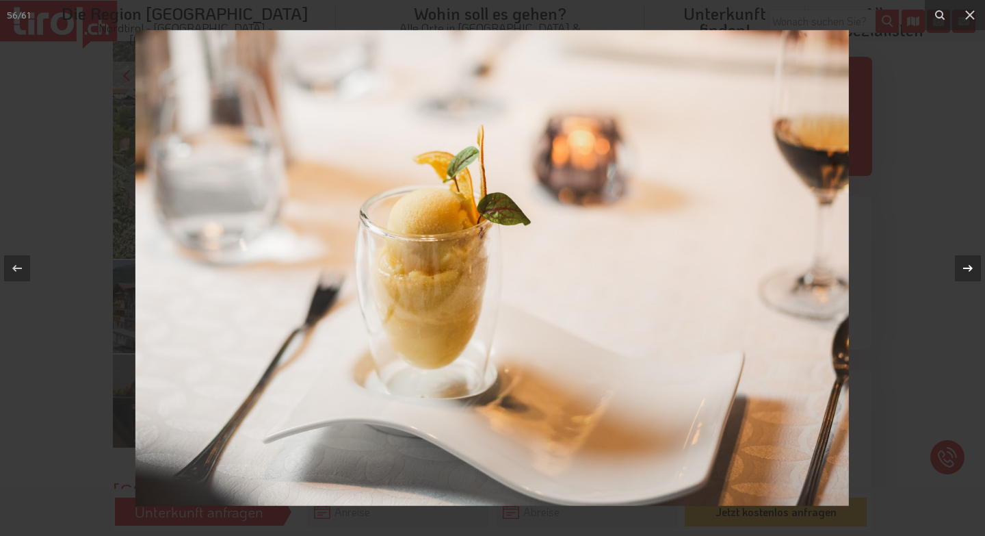
click at [969, 270] on icon at bounding box center [968, 267] width 10 height 7
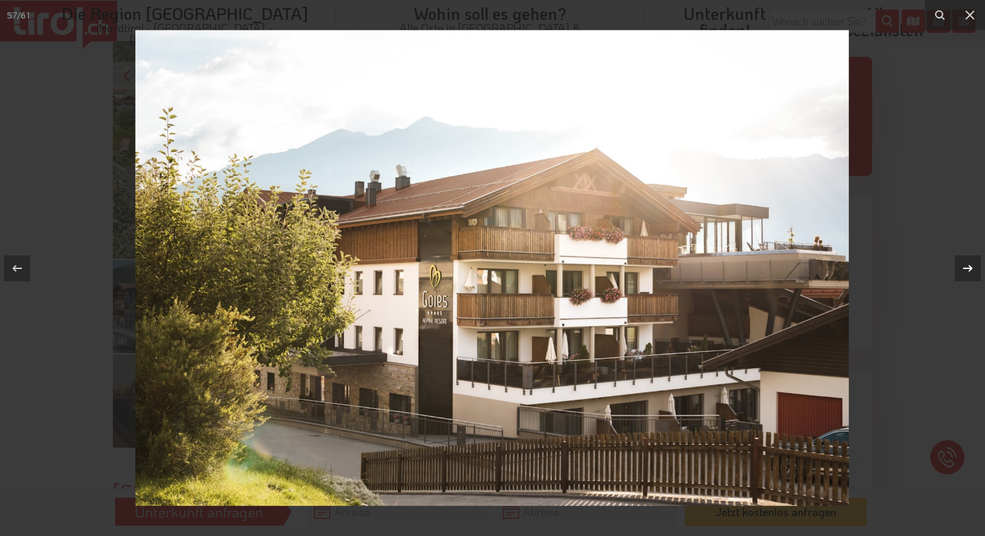
click at [969, 270] on icon at bounding box center [968, 267] width 10 height 7
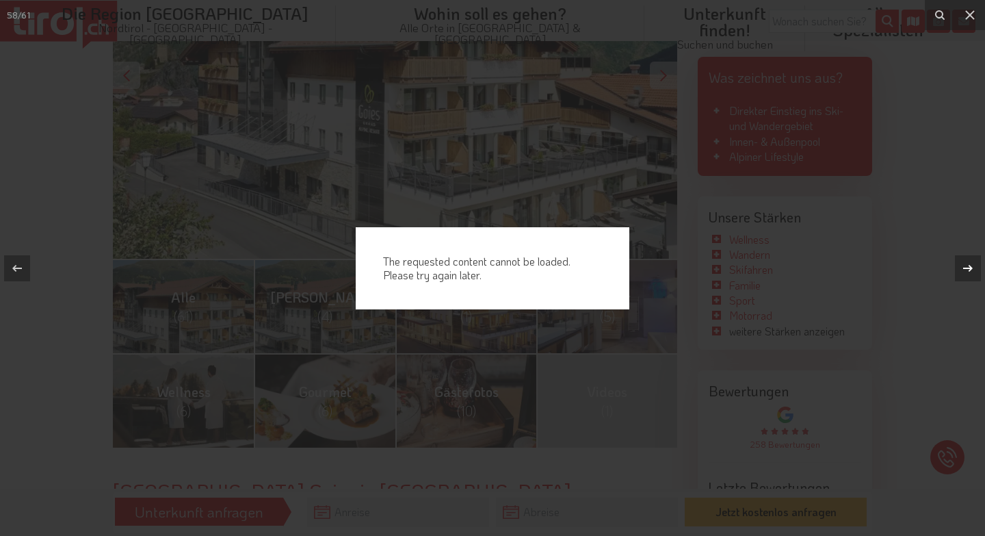
click at [969, 270] on icon at bounding box center [968, 267] width 10 height 7
click at [967, 10] on icon at bounding box center [970, 15] width 16 height 16
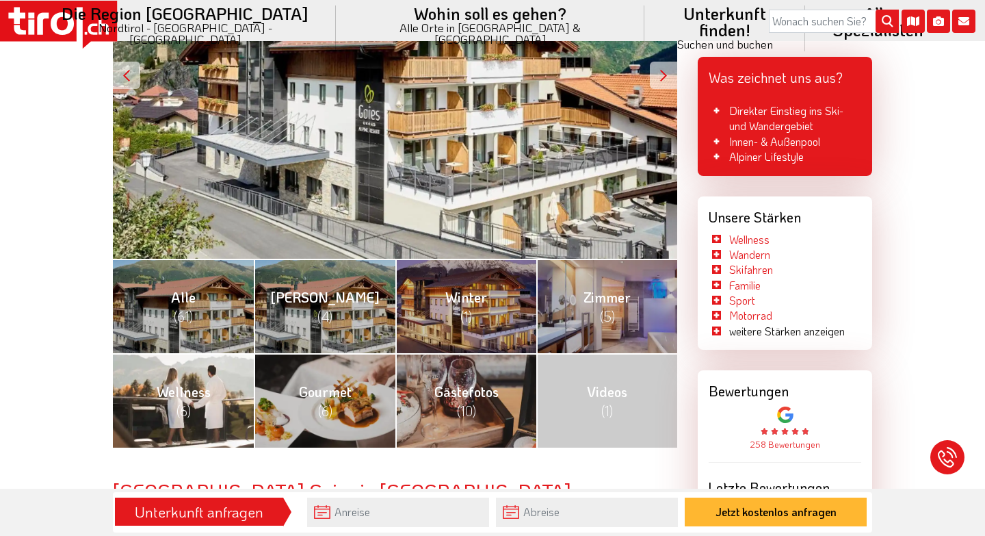
click at [203, 401] on link "Wellness (6)" at bounding box center [183, 400] width 141 height 94
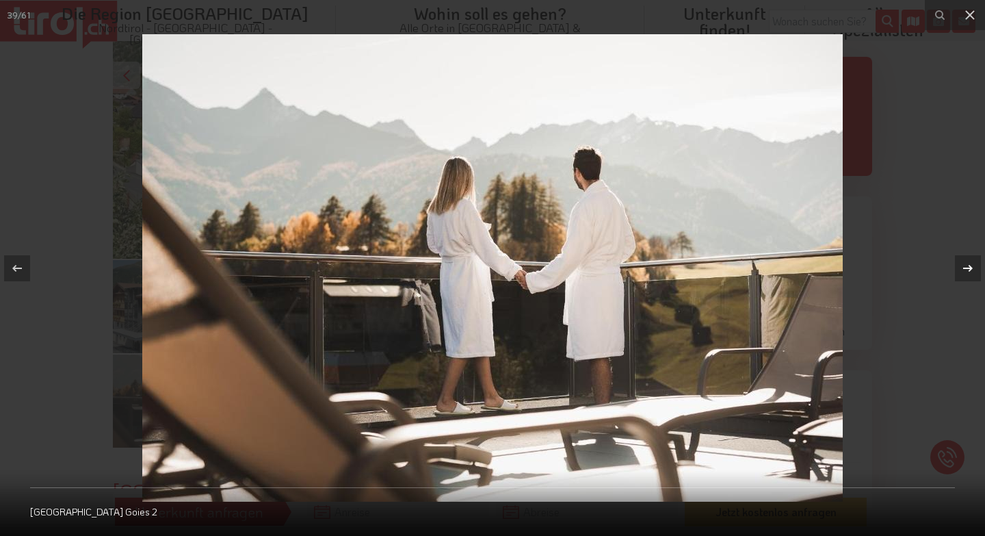
click at [970, 270] on icon at bounding box center [968, 268] width 16 height 16
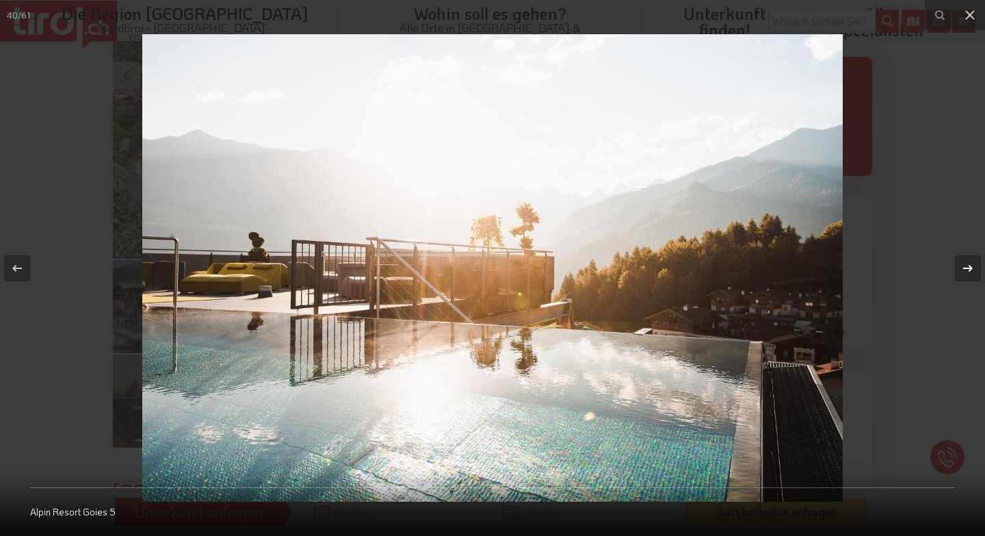
click at [970, 270] on icon at bounding box center [968, 268] width 16 height 16
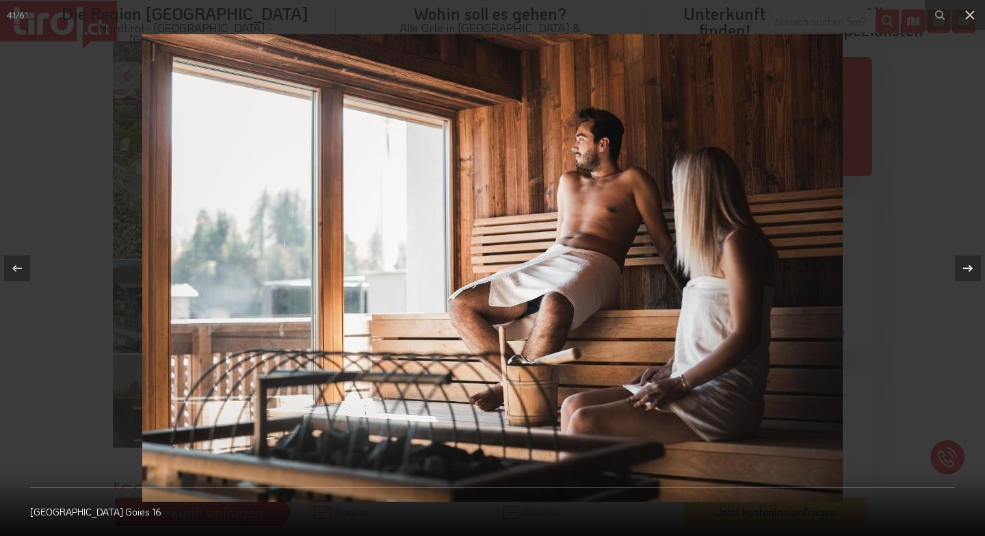
click at [970, 270] on icon at bounding box center [968, 268] width 16 height 16
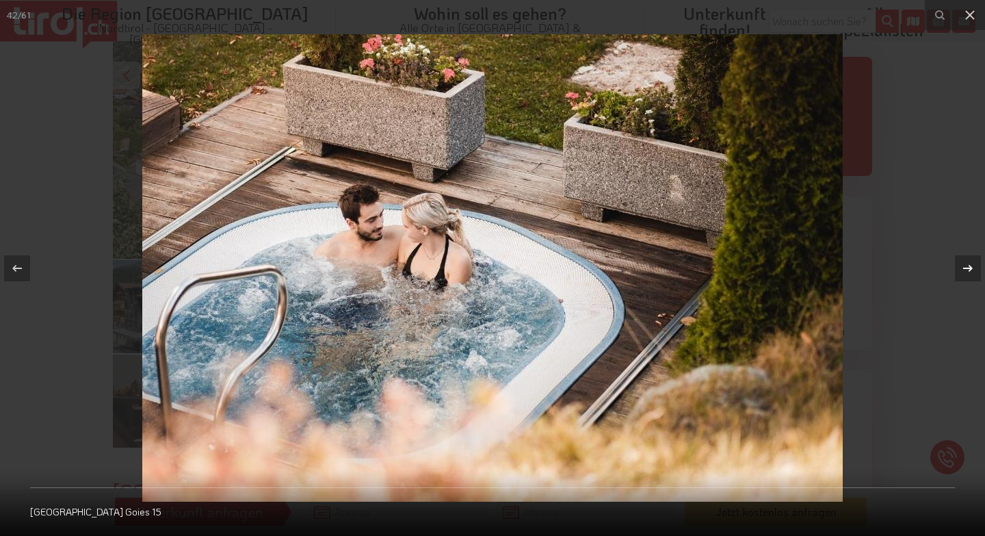
click at [970, 270] on icon at bounding box center [968, 268] width 16 height 16
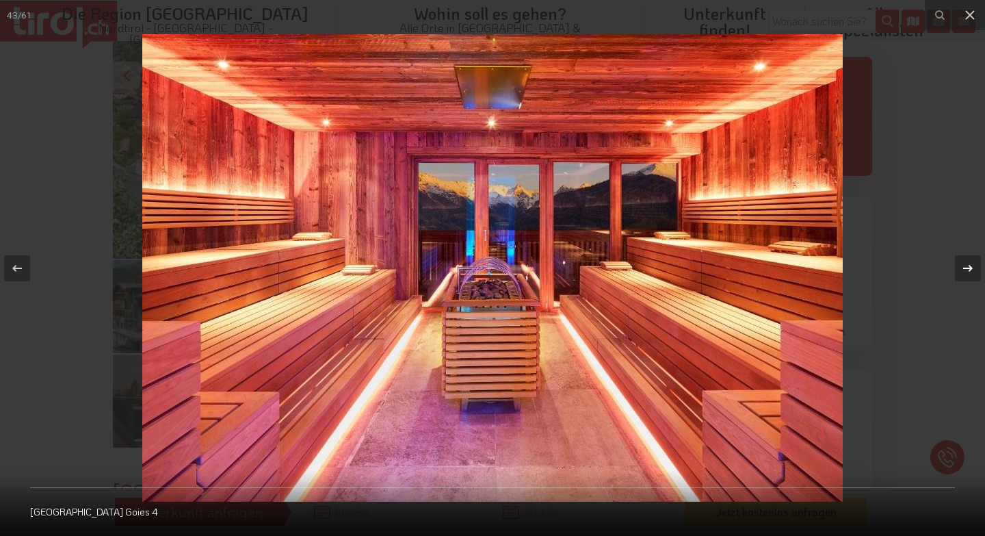
click at [970, 270] on icon at bounding box center [968, 268] width 16 height 16
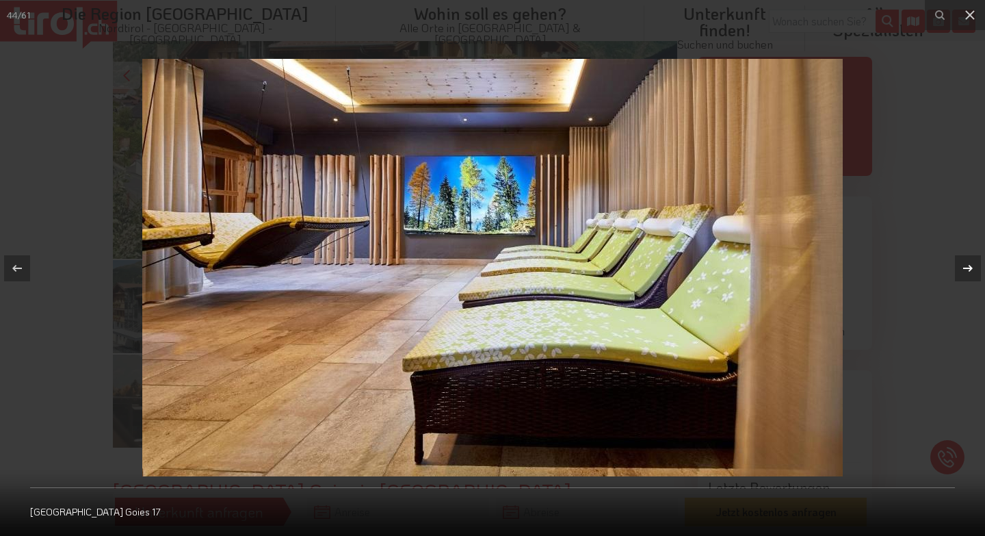
click at [970, 270] on icon at bounding box center [968, 268] width 16 height 16
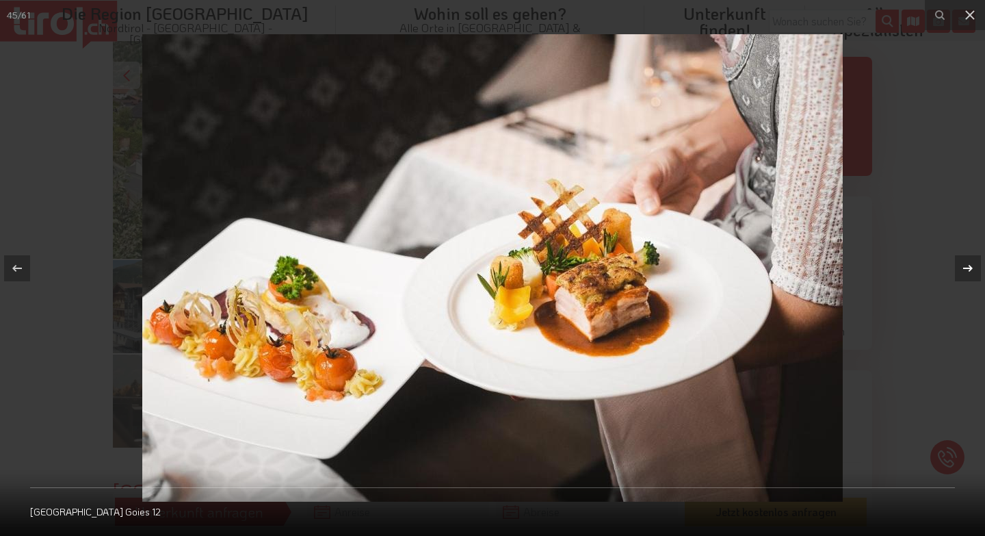
click at [970, 270] on icon at bounding box center [968, 268] width 16 height 16
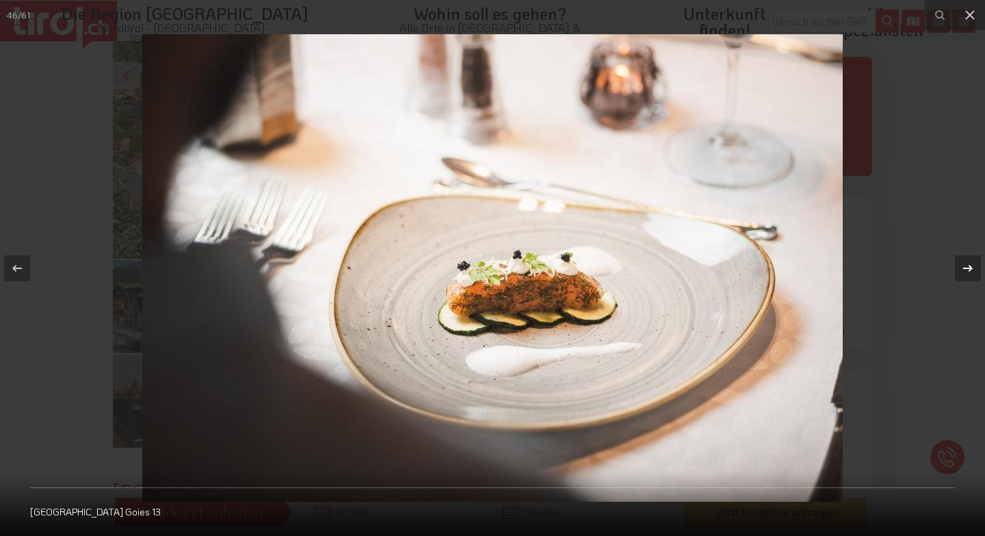
click at [970, 270] on icon at bounding box center [968, 268] width 16 height 16
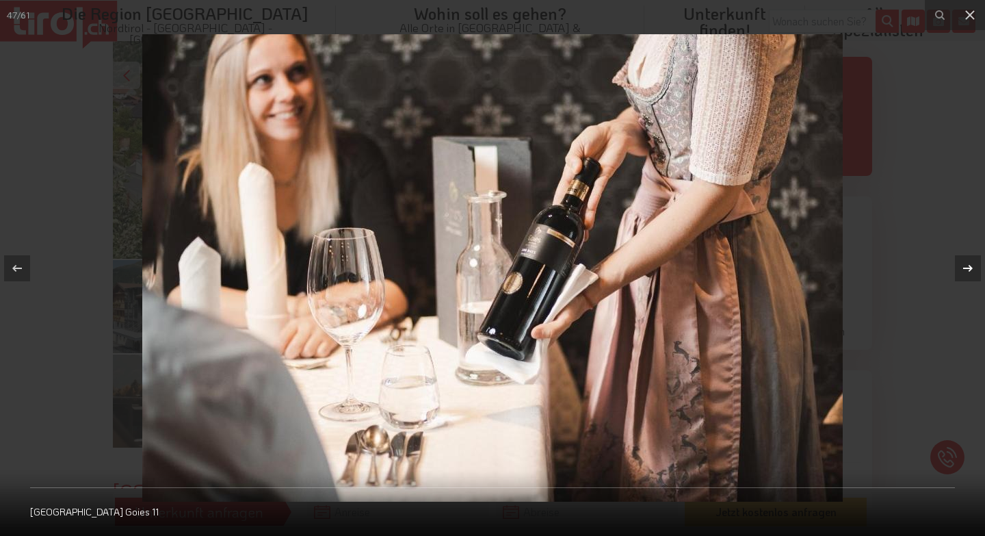
click at [970, 270] on icon at bounding box center [968, 268] width 16 height 16
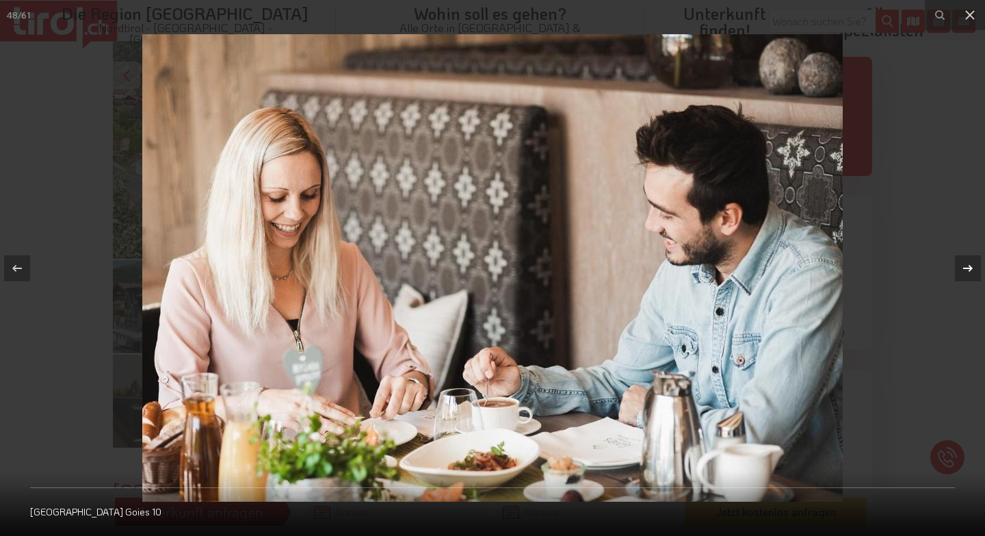
click at [970, 270] on icon at bounding box center [968, 268] width 16 height 16
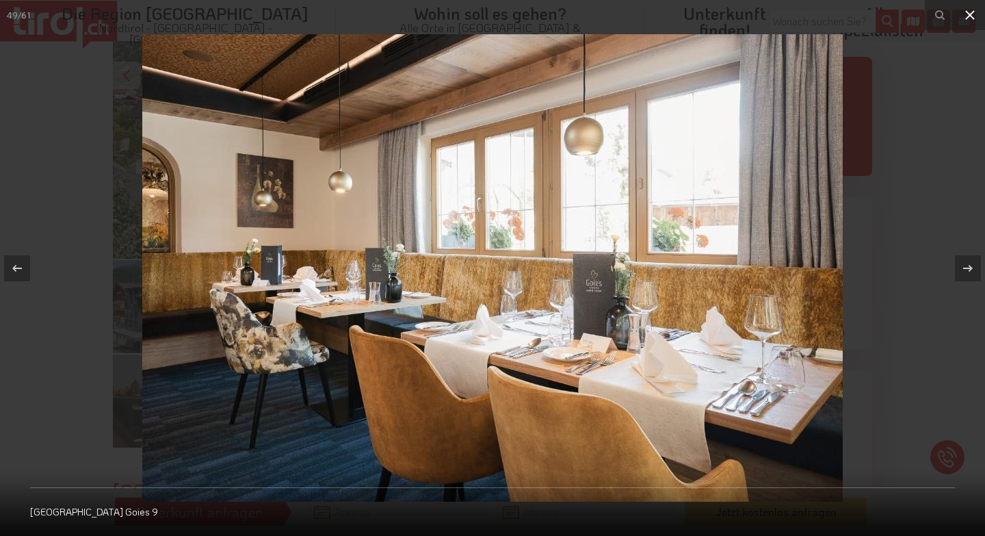
click at [971, 16] on icon at bounding box center [970, 15] width 10 height 10
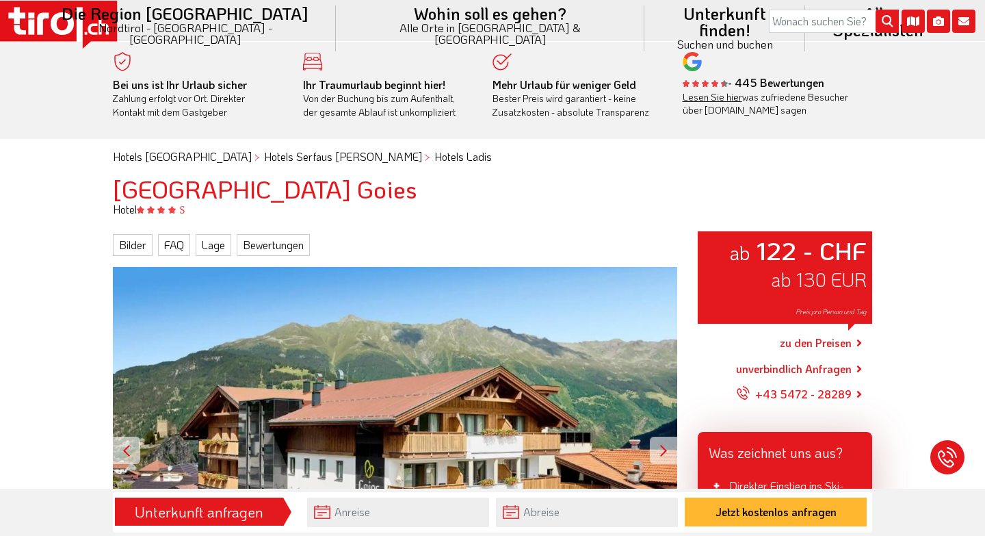
click at [713, 98] on link "Lesen Sie hier" at bounding box center [713, 96] width 60 height 13
click at [202, 243] on link "Lage" at bounding box center [214, 245] width 36 height 22
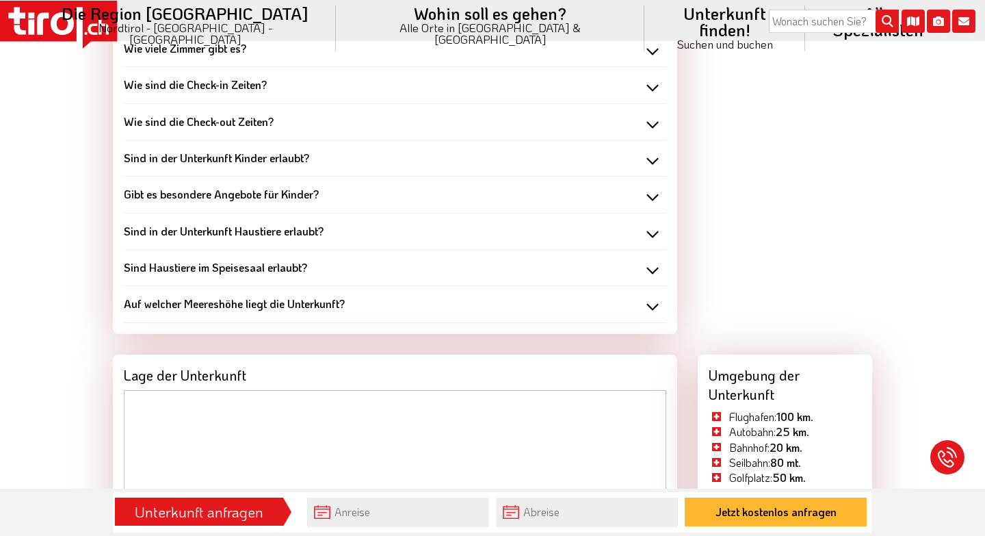
scroll to position [1822, 0]
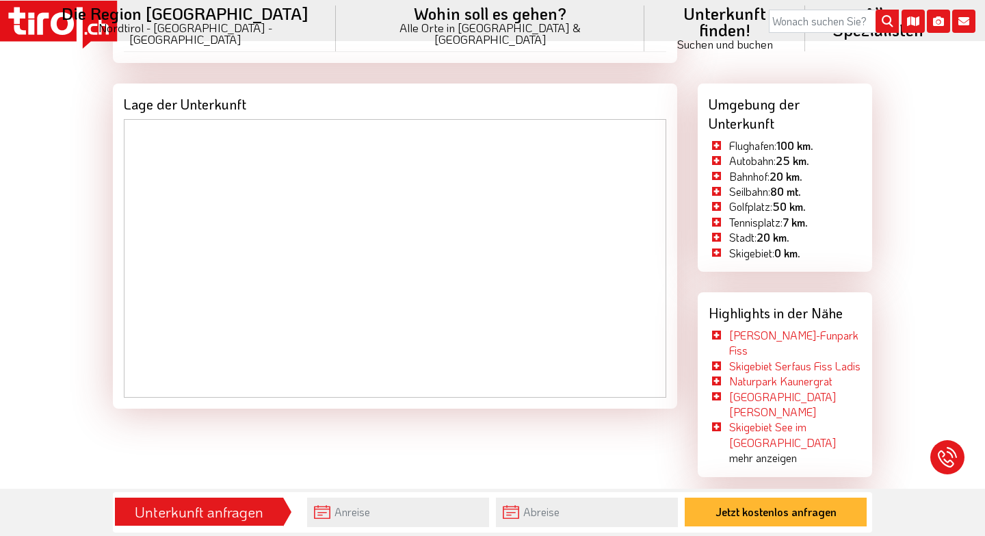
click at [222, 516] on div "Unterkunft anfragen" at bounding box center [199, 511] width 160 height 23
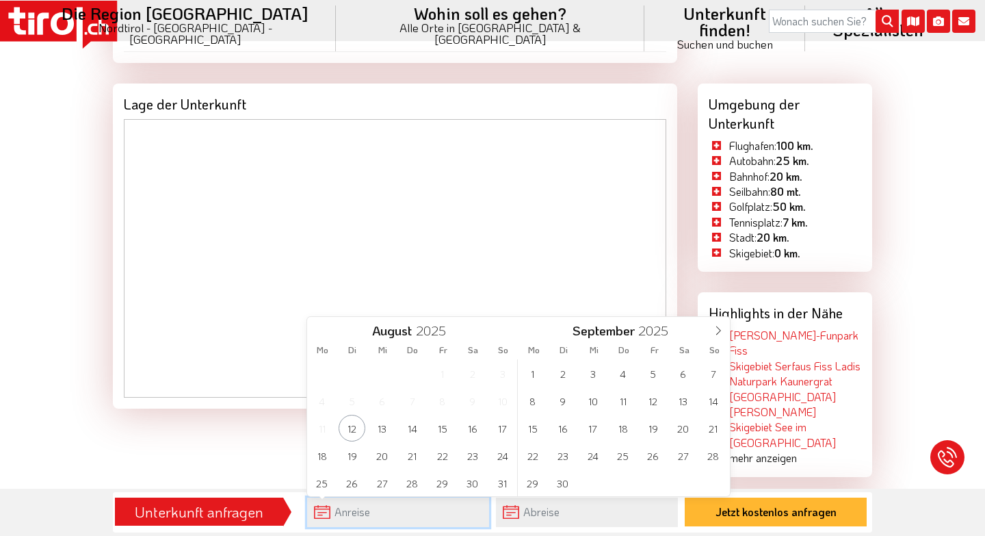
click at [361, 514] on input "text" at bounding box center [398, 511] width 182 height 29
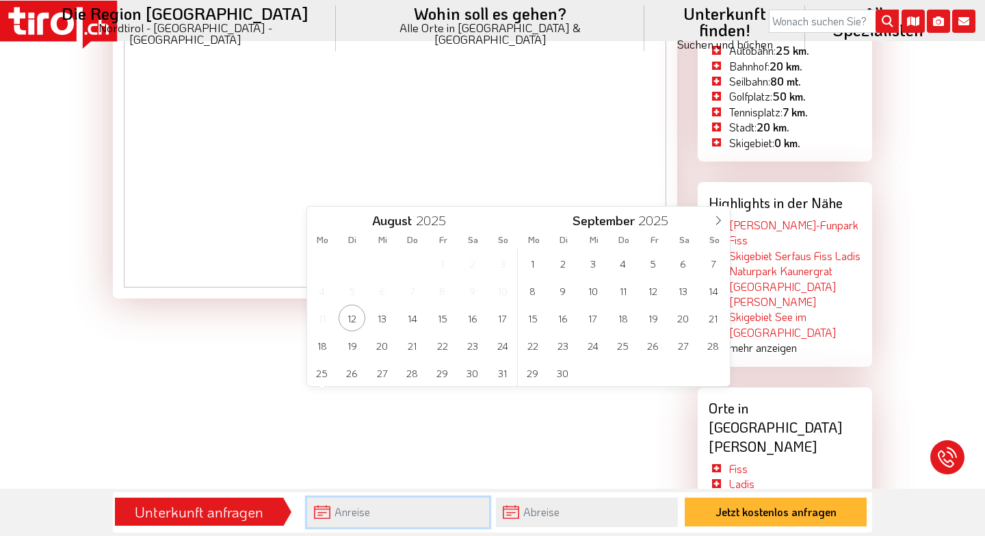
scroll to position [1936, 0]
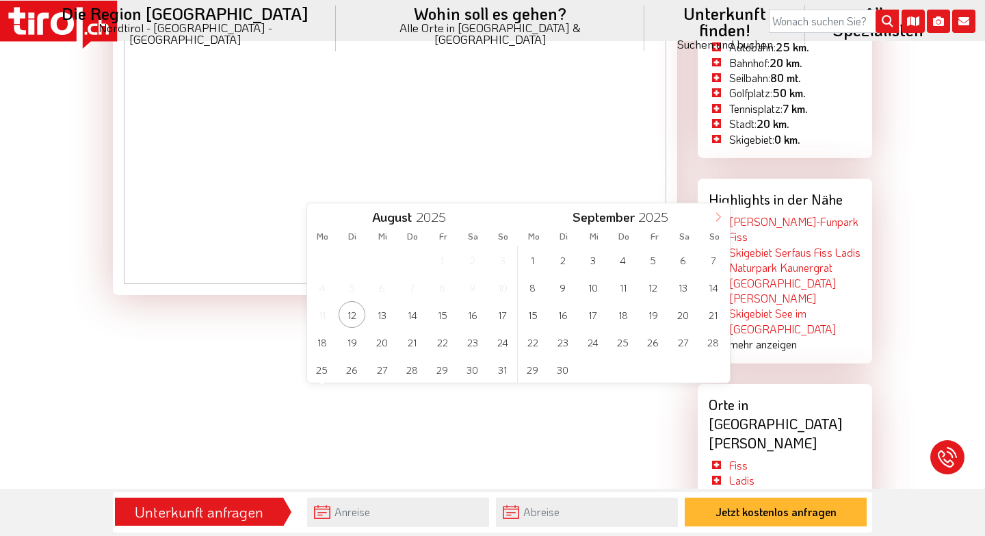
click at [718, 215] on icon at bounding box center [718, 216] width 5 height 9
click at [380, 365] on span "26" at bounding box center [382, 369] width 27 height 27
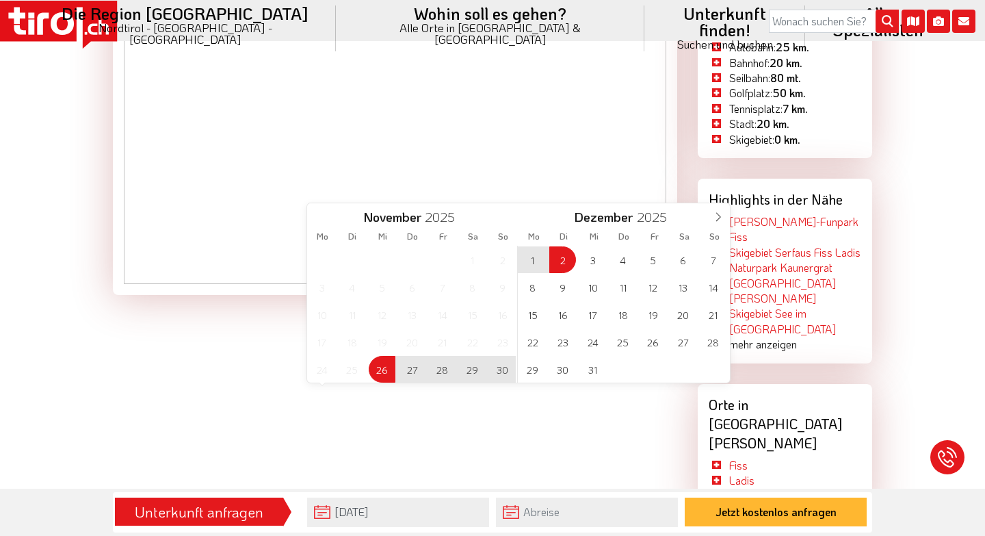
click at [567, 257] on span "2" at bounding box center [562, 259] width 27 height 27
type input "26-11-2025"
type input "02-12-2025"
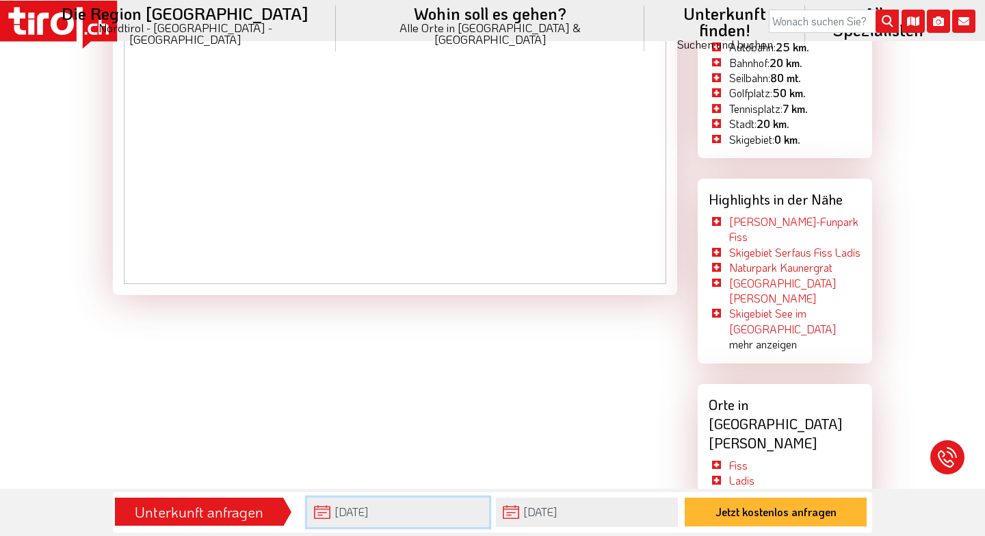
click at [328, 508] on input "26-11-2025" at bounding box center [398, 511] width 182 height 29
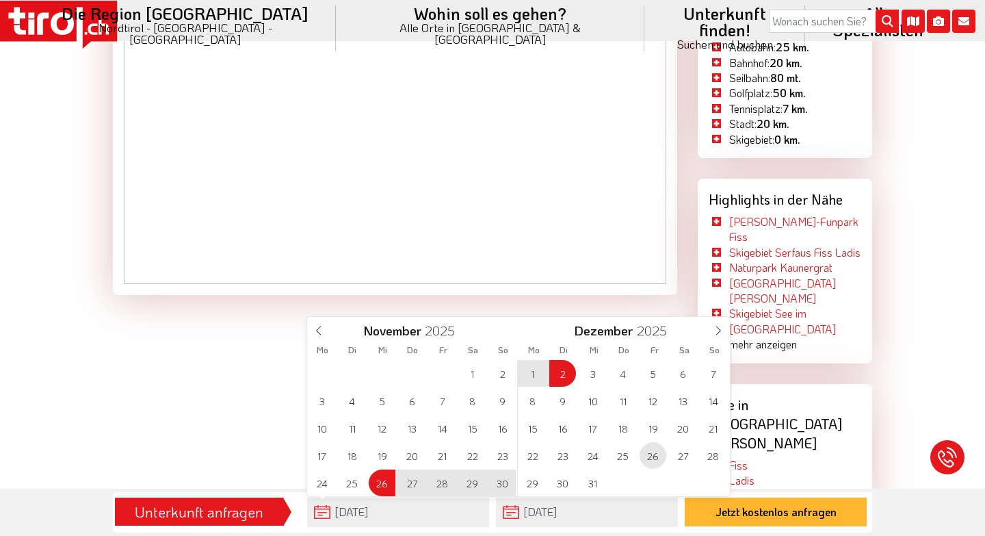
click at [651, 454] on span "26" at bounding box center [653, 455] width 27 height 27
type input "02-12-2025"
type input "26-12-2025"
type input "2026"
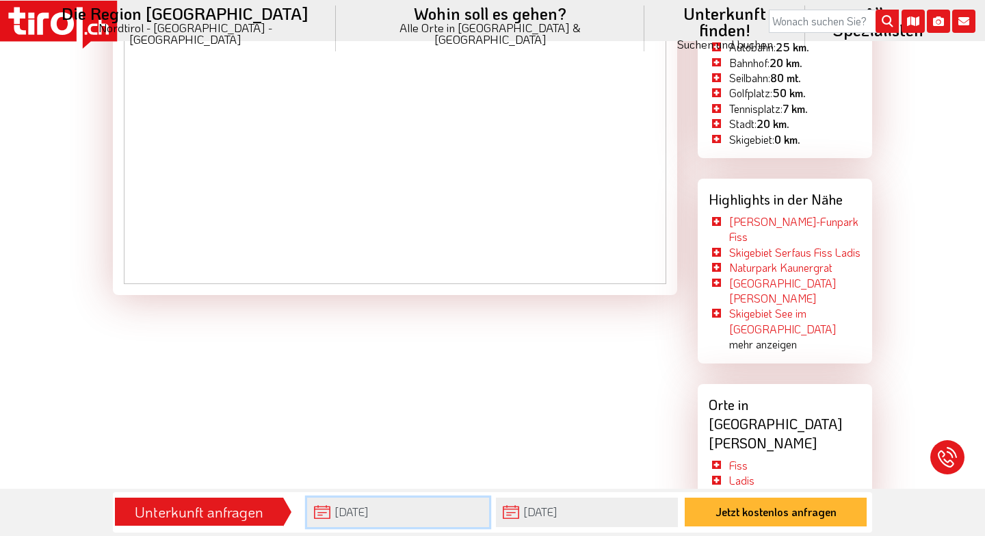
click at [381, 521] on input "02-12-2025" at bounding box center [398, 511] width 182 height 29
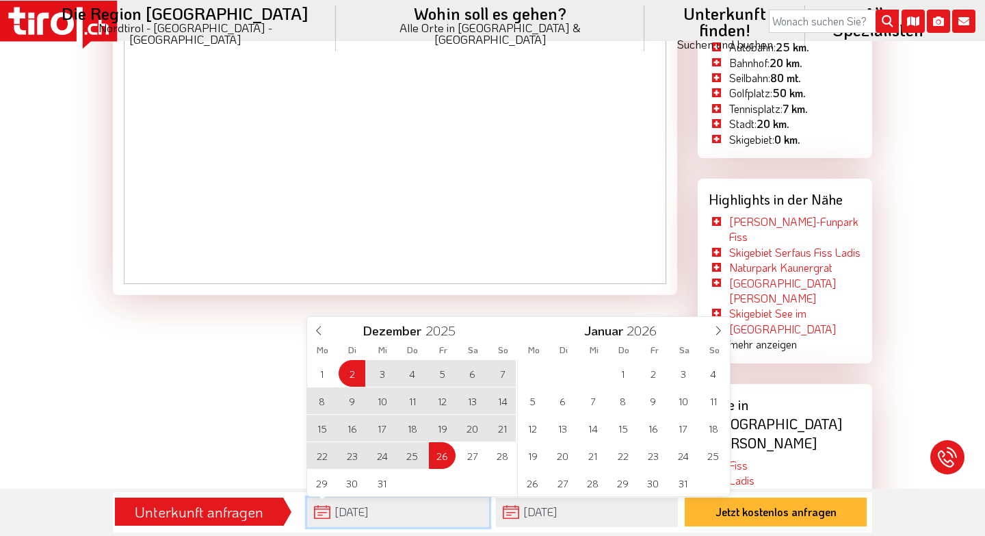
click at [328, 514] on input "02-12-2025" at bounding box center [398, 511] width 182 height 29
click at [444, 454] on div "1 2 3 4 5 6 7 8 9 10 11 12 13 14 15 16 17 18 19 20 21 22 23 24 25 26 27 28 29 3…" at bounding box center [412, 427] width 211 height 137
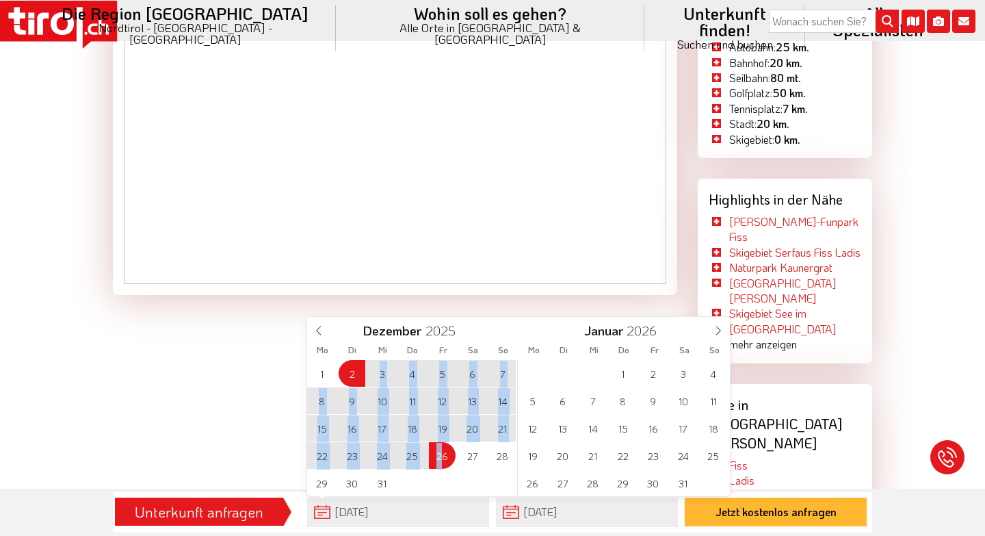
drag, startPoint x: 358, startPoint y: 369, endPoint x: 443, endPoint y: 458, distance: 122.9
click at [443, 458] on div "1 2 3 4 5 6 7 8 9 10 11 12 13 14 15 16 17 18 19 20 21 22 23 24 25 26 27 28 29 3…" at bounding box center [412, 427] width 211 height 137
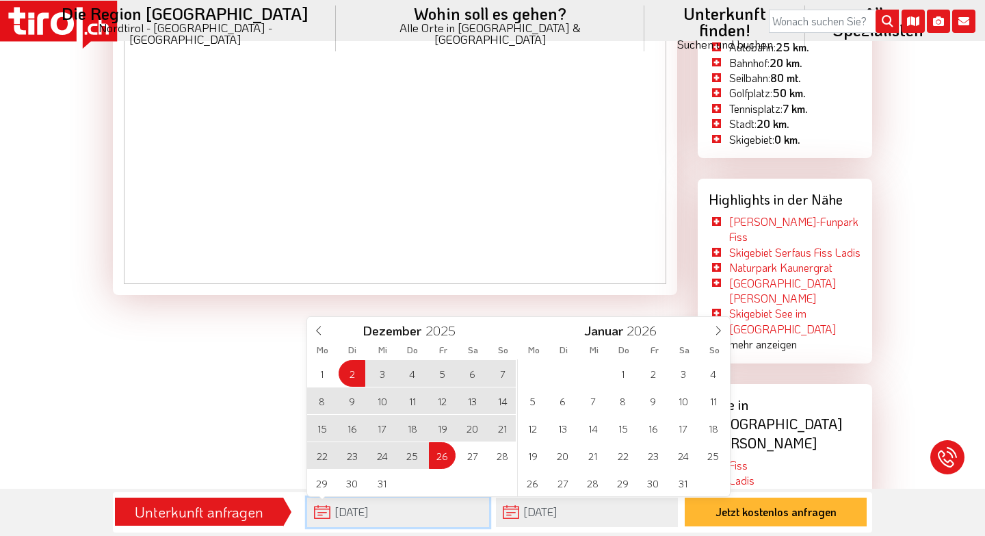
click at [350, 506] on input "02-12-2025" at bounding box center [398, 511] width 182 height 29
click at [404, 509] on input "02-12-2025" at bounding box center [398, 511] width 182 height 29
click at [323, 514] on input "02-12-2025" at bounding box center [398, 511] width 182 height 29
click at [322, 513] on input "02-12-2025" at bounding box center [398, 511] width 182 height 29
click at [271, 513] on div "Unterkunft anfragen" at bounding box center [199, 511] width 160 height 23
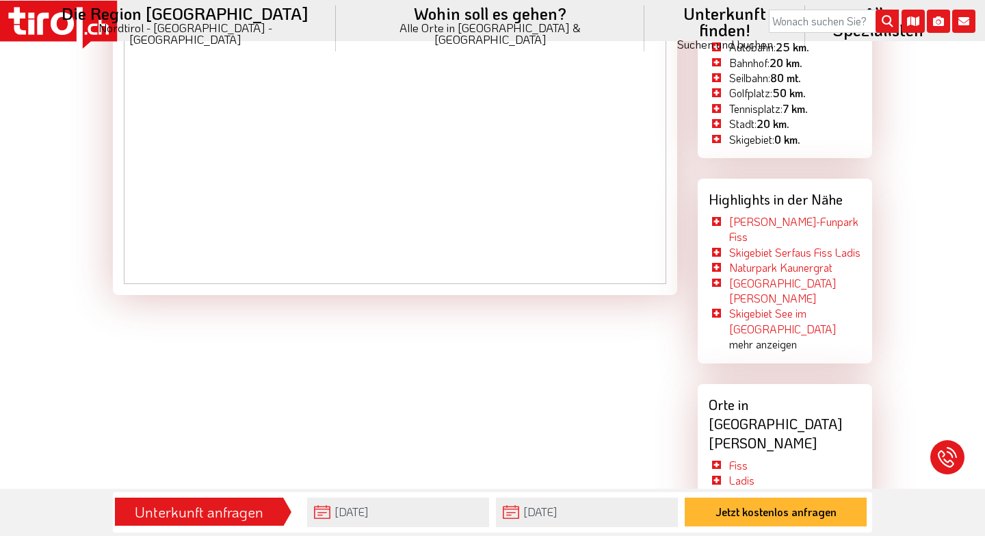
click at [271, 519] on div "Unterkunft anfragen" at bounding box center [199, 511] width 160 height 23
click at [471, 523] on input "02-12-2025" at bounding box center [398, 511] width 182 height 29
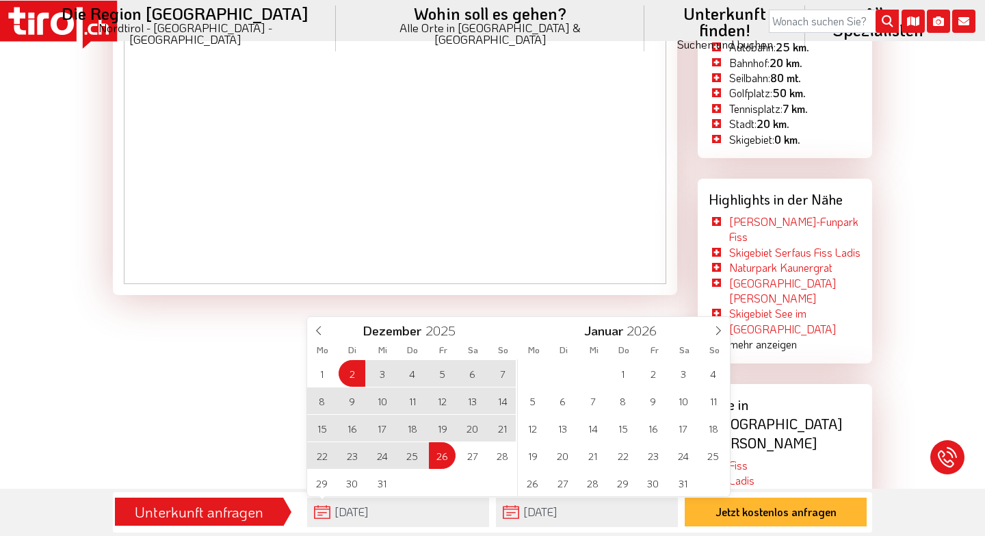
click at [441, 458] on div "1 2 3 4 5 6 7 8 9 10 11 12 13 14 15 16 17 18 19 20 21 22 23 24 25 26 27 28 29 3…" at bounding box center [412, 427] width 211 height 137
click at [508, 509] on input "26-12-2025" at bounding box center [587, 511] width 182 height 29
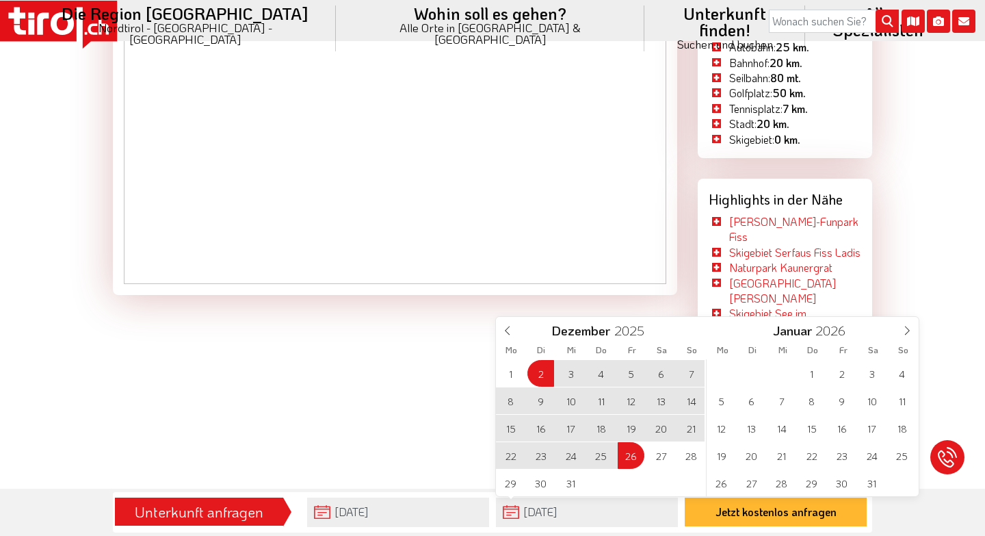
click at [627, 445] on div "1 2 3 4 5 6 7 8 9 10 11 12 13 14 15 16 17 18 19 20 21 22 23 24 25 26 27 28 29 3…" at bounding box center [601, 427] width 211 height 137
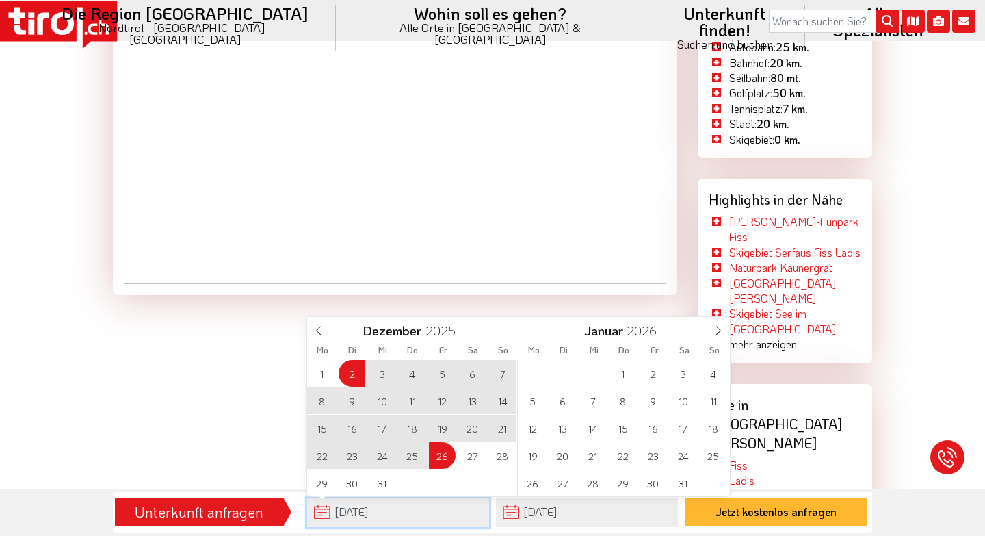
click at [337, 510] on input "02-12-2025" at bounding box center [398, 511] width 182 height 29
click at [459, 449] on div "1 2 3 4 5 6 7 8 9 10 11 12 13 14 15 16 17 18 19 20 21 22 23 24 25 26 27 28 29 3…" at bounding box center [412, 427] width 211 height 137
click at [346, 374] on div "1 2 3 4 5 6 7 8 9 10 11 12 13 14 15 16 17 18 19 20 21 22 23 24 25 26 27 28 29 3…" at bounding box center [412, 427] width 211 height 137
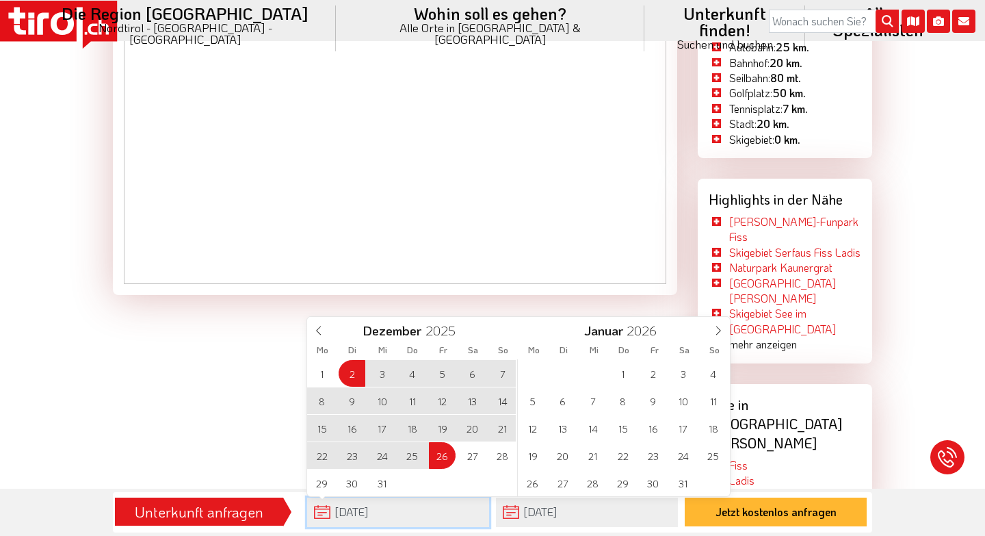
click at [380, 521] on input "02-12-2025" at bounding box center [398, 511] width 182 height 29
click at [390, 505] on input "02-12-2025" at bounding box center [398, 511] width 182 height 29
click at [389, 512] on input "02-12-2025" at bounding box center [398, 511] width 182 height 29
click at [233, 507] on div "Unterkunft anfragen" at bounding box center [199, 511] width 160 height 23
type input "02-12-2025"
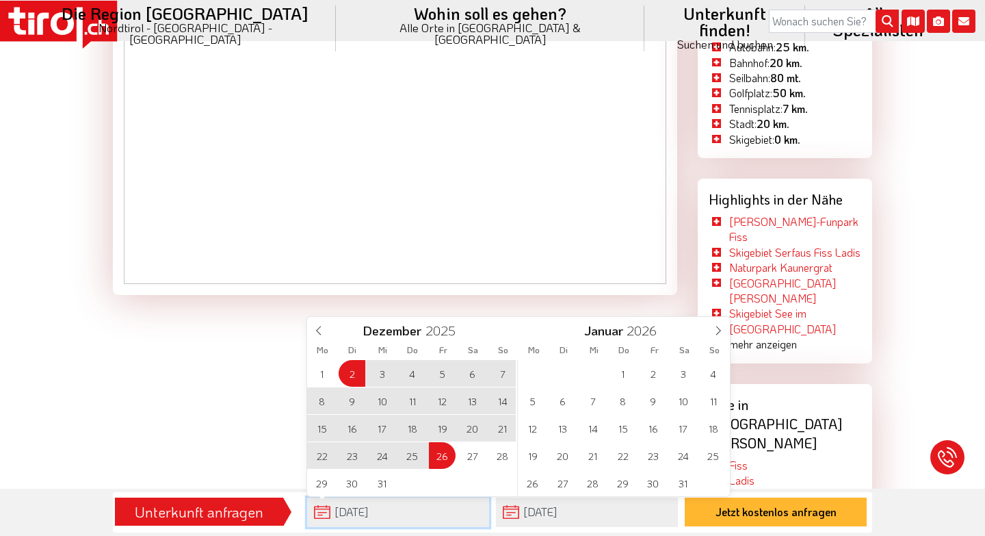
click at [317, 519] on input "02-12-2025" at bounding box center [398, 511] width 182 height 29
click at [438, 447] on div "1 2 3 4 5 6 7 8 9 10 11 12 13 14 15 16 17 18 19 20 21 22 23 24 25 26 27 28 29 3…" at bounding box center [412, 427] width 211 height 137
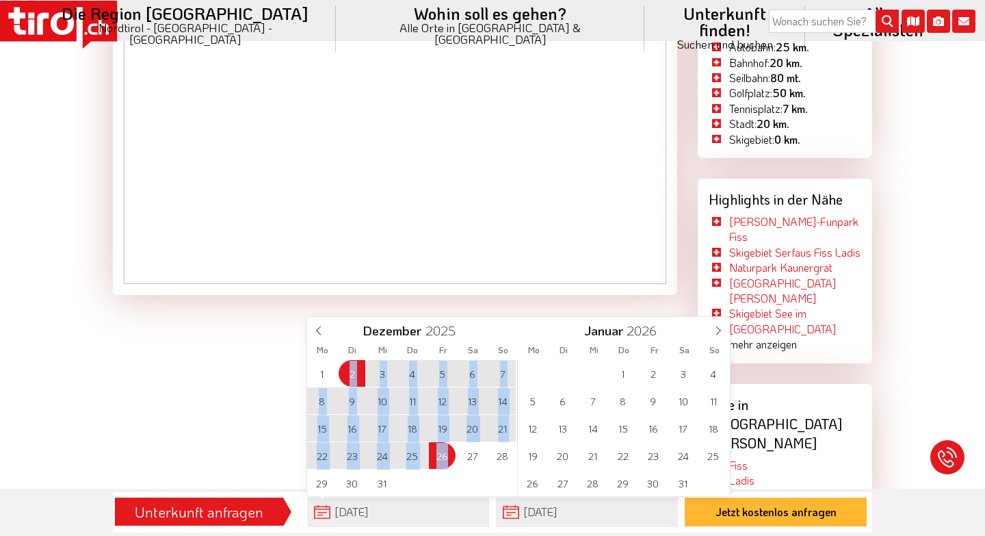
drag, startPoint x: 349, startPoint y: 372, endPoint x: 449, endPoint y: 463, distance: 135.1
click at [449, 463] on div "1 2 3 4 5 6 7 8 9 10 11 12 13 14 15 16 17 18 19 20 21 22 23 24 25 26 27 28 29 3…" at bounding box center [412, 427] width 211 height 137
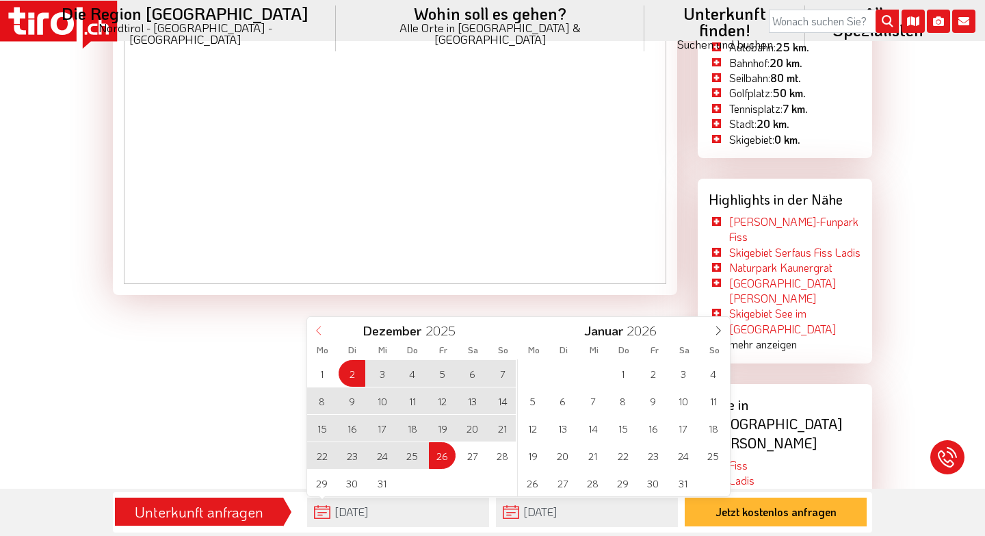
click at [316, 332] on icon at bounding box center [319, 331] width 10 height 10
type input "2025"
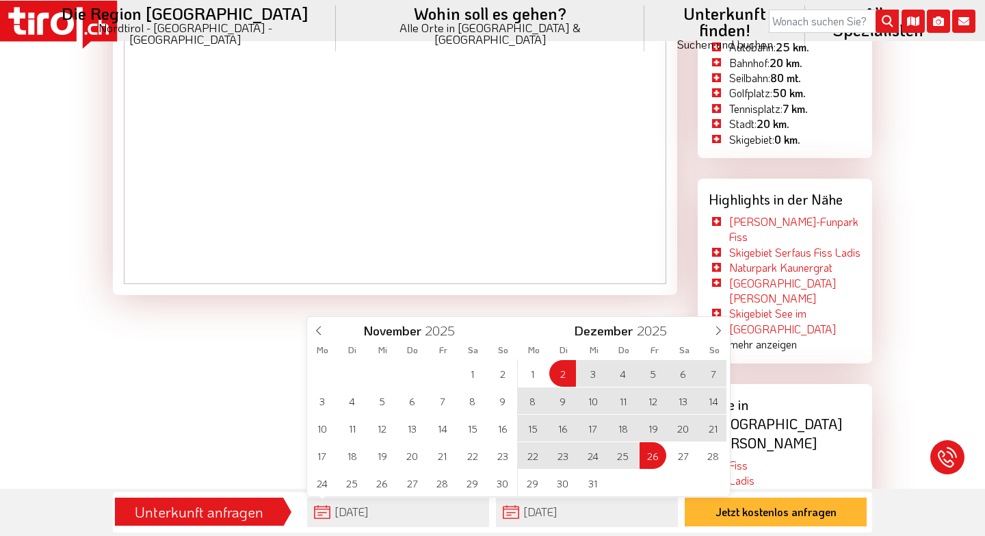
click at [614, 454] on span "25" at bounding box center [623, 455] width 27 height 27
type input "25-12-2025"
type input "2026"
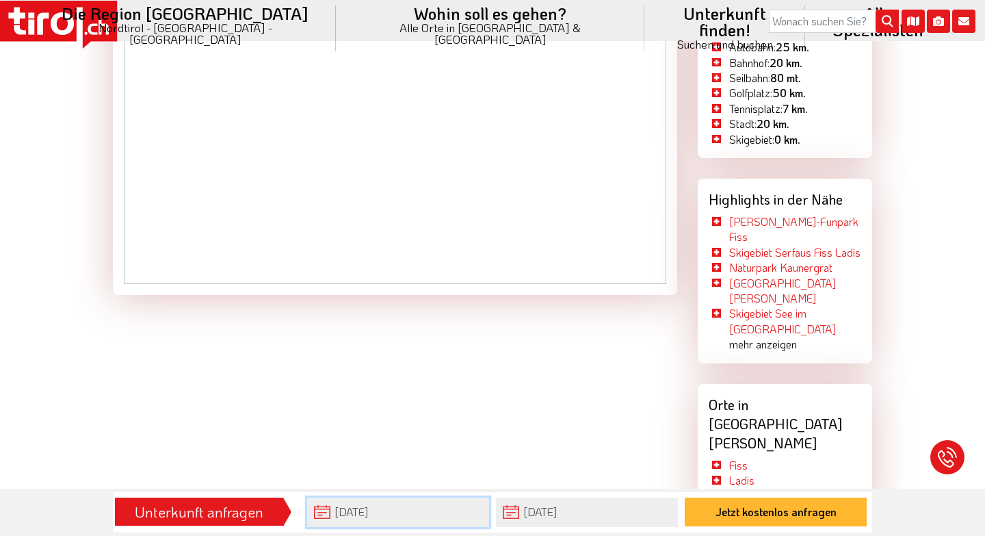
click at [317, 512] on input "25-12-2025" at bounding box center [398, 511] width 182 height 29
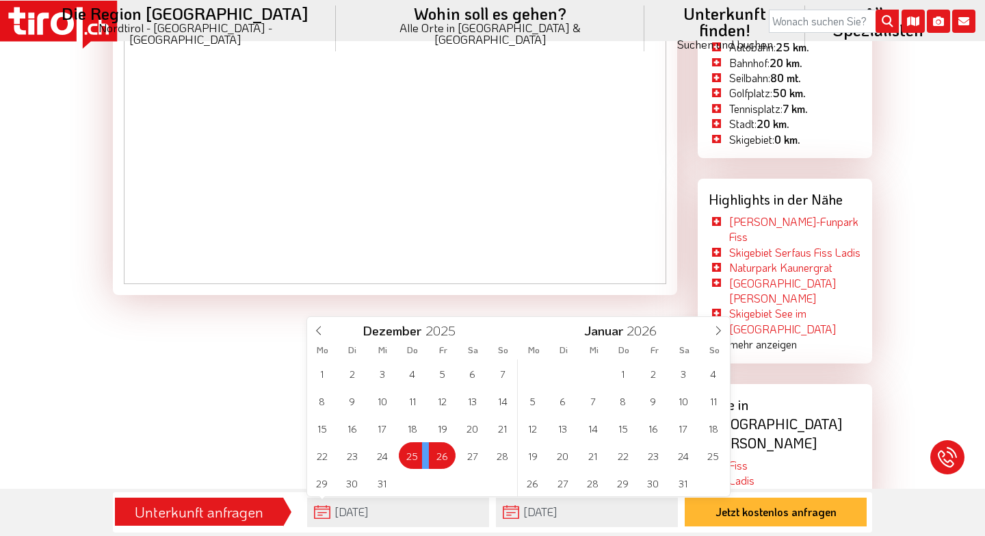
click at [440, 454] on div "1 2 3 4 5 6 7 8 9 10 11 12 13 14 15 16 17 18 19 20 21 22 23 24 25 26 27 28 29 3…" at bounding box center [412, 427] width 211 height 137
click at [348, 521] on input "25-12-2025" at bounding box center [398, 511] width 182 height 29
click at [345, 511] on input "25-12-2025" at bounding box center [398, 511] width 182 height 29
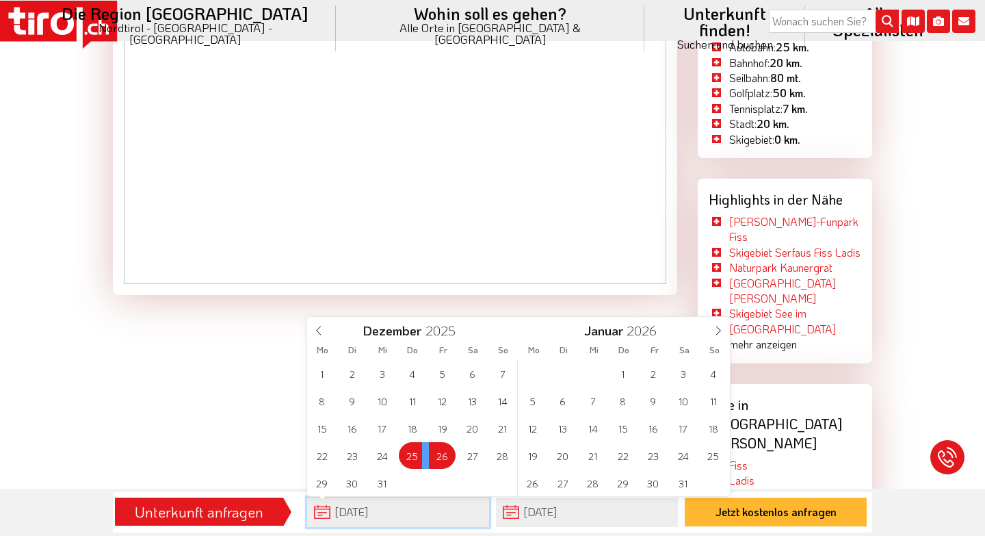
click at [345, 511] on input "25-12-2025" at bounding box center [398, 511] width 182 height 29
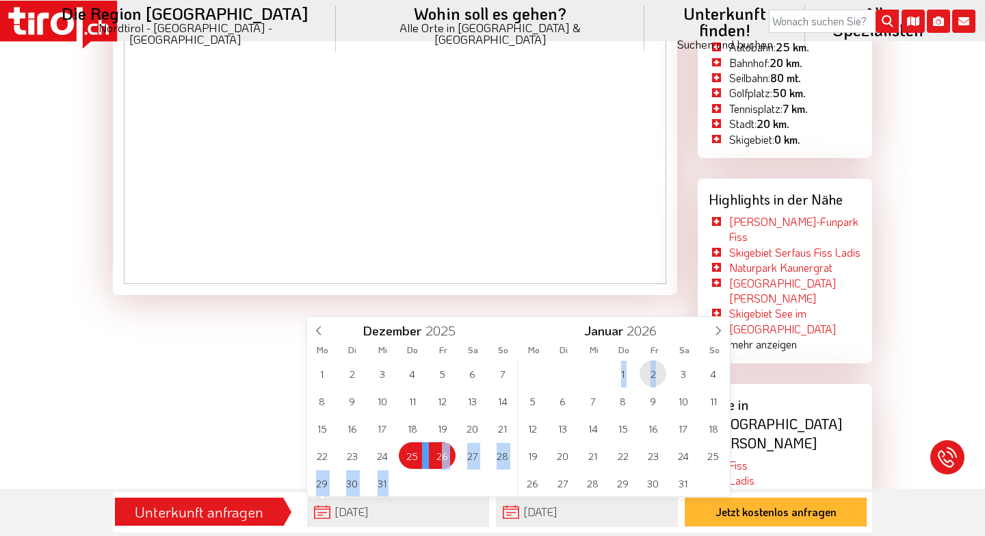
drag, startPoint x: 443, startPoint y: 454, endPoint x: 659, endPoint y: 369, distance: 232.0
click at [659, 369] on div "1 2 3 4 5 6 7 8 9 10 11 12 13 14 15 16 17 18 19 20 21 22 23 24 25 26 27 28 29 3…" at bounding box center [518, 427] width 423 height 137
click at [659, 369] on span "2" at bounding box center [653, 373] width 27 height 27
type input "26-12-2025"
type input "02-01-2026"
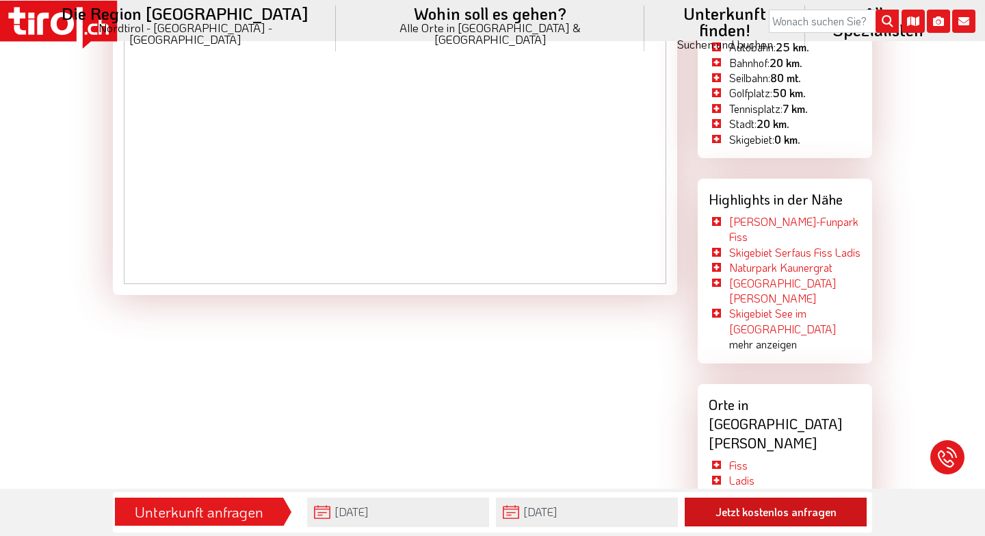
click at [780, 511] on button "Jetzt kostenlos anfragen" at bounding box center [776, 511] width 182 height 29
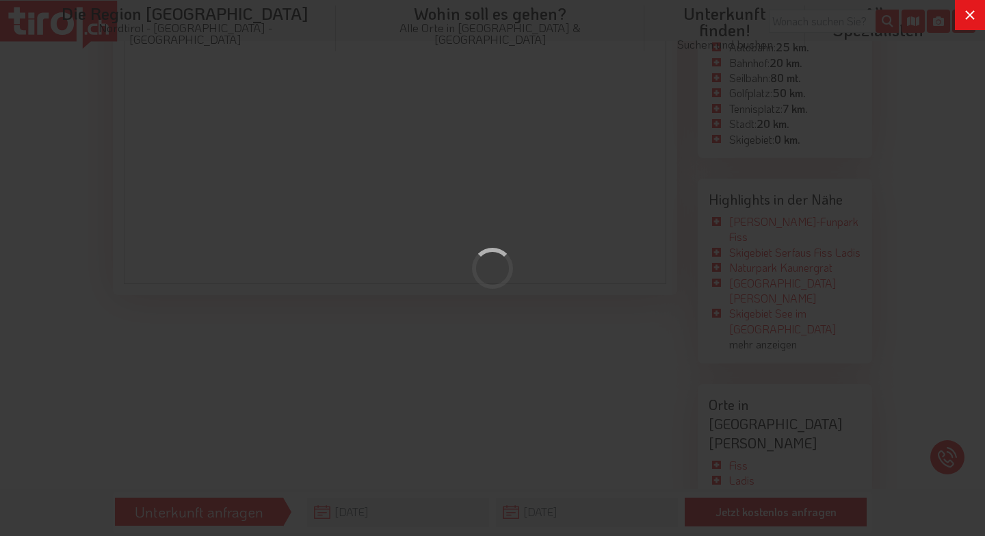
scroll to position [0, 0]
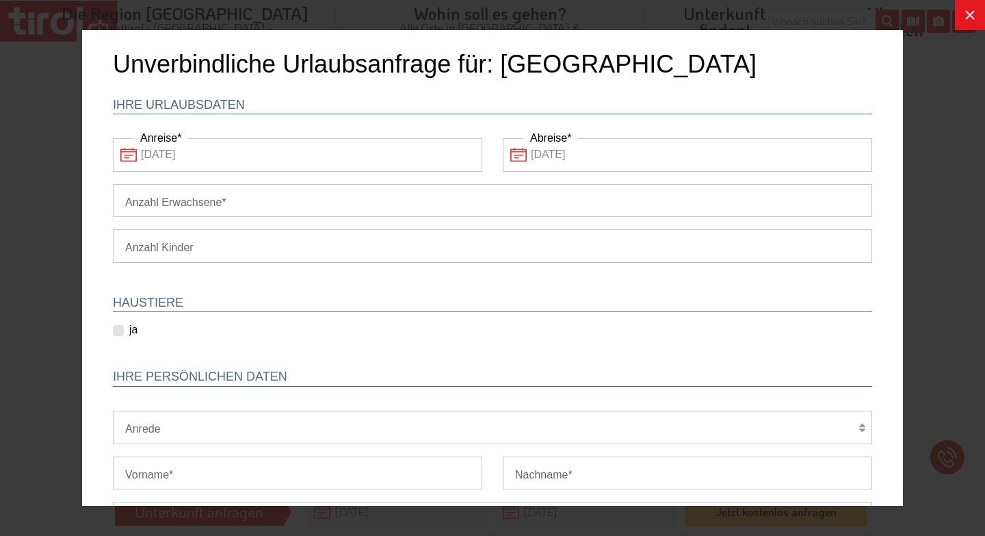
click at [239, 202] on input "Anzahl Erwachsene" at bounding box center [492, 200] width 759 height 33
type input "1"
click at [213, 245] on select "1 2 3 4 5 6" at bounding box center [492, 245] width 759 height 33
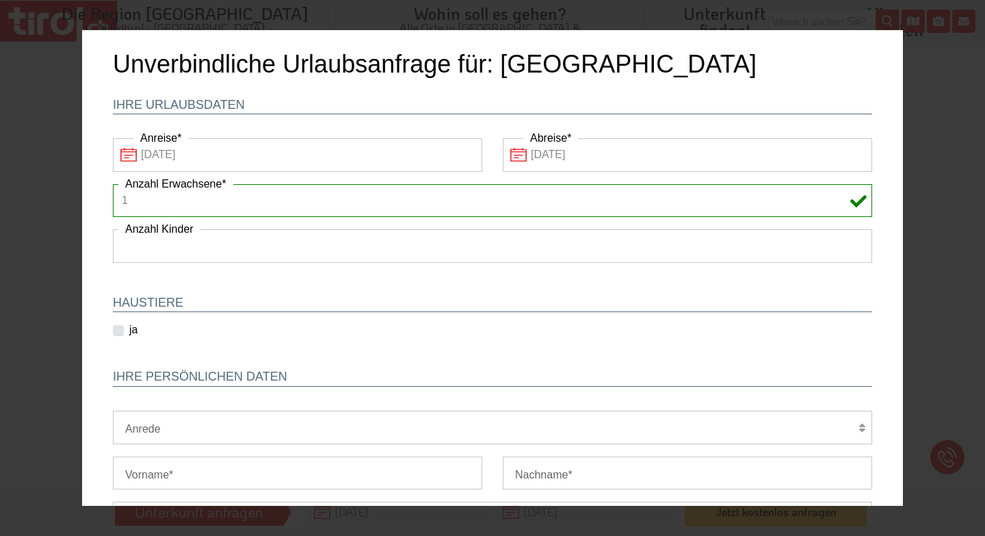
select select "2"
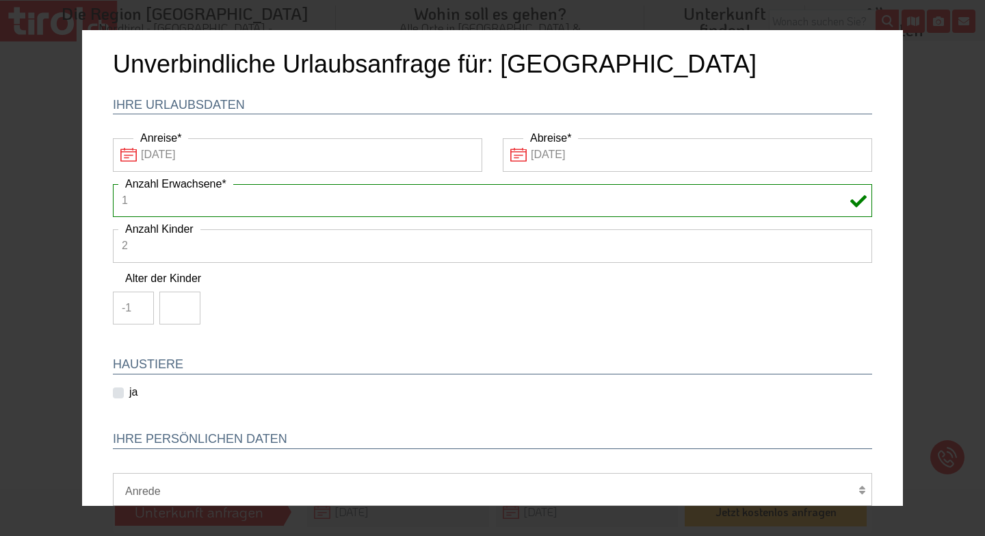
click at [136, 310] on input "-1" at bounding box center [133, 307] width 41 height 33
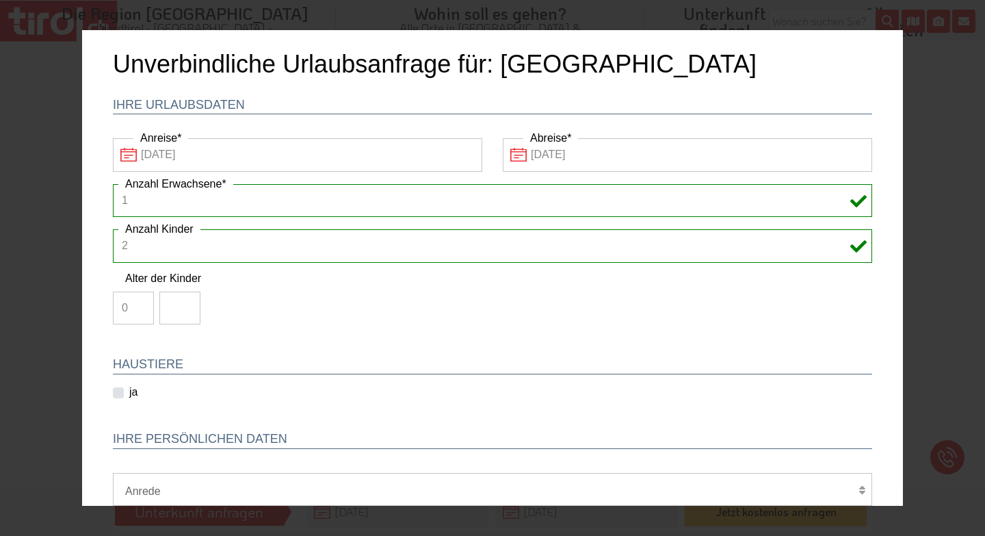
click at [140, 304] on input "0" at bounding box center [133, 307] width 41 height 33
click at [140, 304] on input "1" at bounding box center [133, 307] width 41 height 33
click at [140, 304] on input "2" at bounding box center [133, 307] width 41 height 33
click at [140, 304] on input "3" at bounding box center [133, 307] width 41 height 33
click at [140, 304] on input "4" at bounding box center [133, 307] width 41 height 33
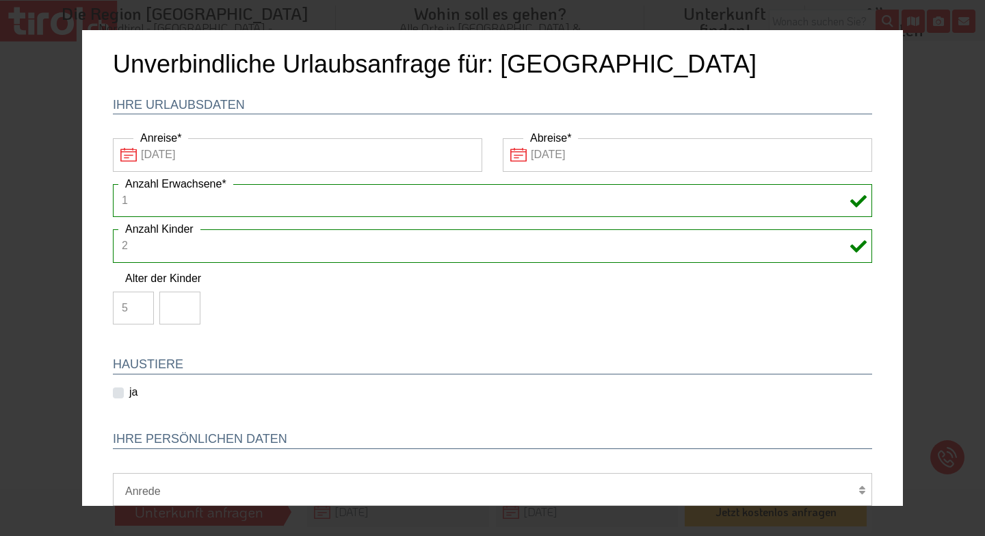
click at [140, 304] on input "5" at bounding box center [133, 307] width 41 height 33
click at [140, 304] on input "6" at bounding box center [133, 307] width 41 height 33
click at [140, 304] on input "7" at bounding box center [133, 307] width 41 height 33
click at [140, 304] on input "8" at bounding box center [133, 307] width 41 height 33
click at [140, 304] on input "9" at bounding box center [133, 307] width 41 height 33
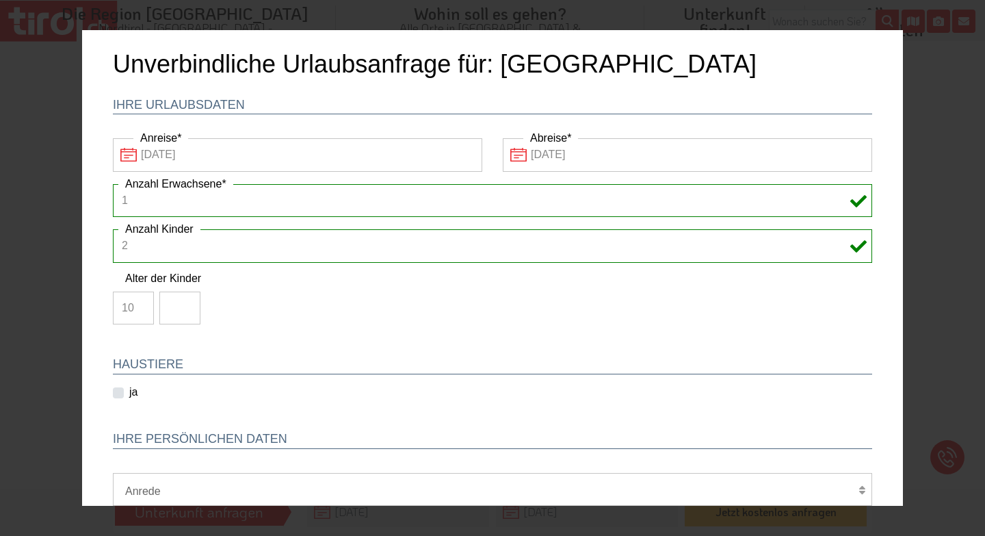
click at [140, 304] on input "10" at bounding box center [133, 307] width 41 height 33
click at [140, 304] on input "11" at bounding box center [133, 307] width 41 height 33
click at [140, 304] on input "12" at bounding box center [133, 307] width 41 height 33
type input "13"
click at [140, 304] on input "13" at bounding box center [133, 307] width 41 height 33
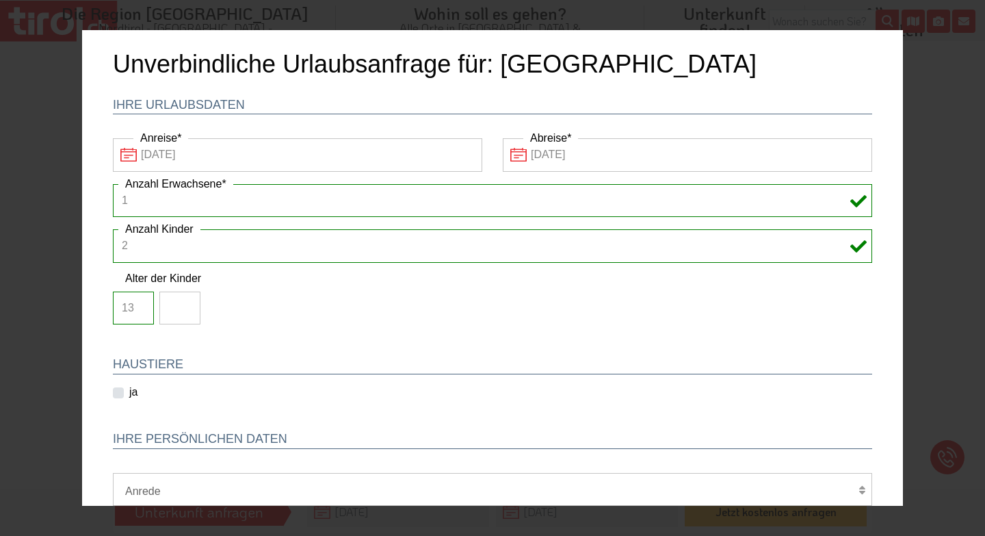
click at [167, 309] on input "number" at bounding box center [179, 307] width 41 height 33
click at [186, 307] on input "-1" at bounding box center [179, 307] width 41 height 33
click at [186, 307] on input "-2" at bounding box center [179, 307] width 41 height 33
click at [186, 307] on input "-3" at bounding box center [179, 307] width 41 height 33
click at [186, 307] on input "-4" at bounding box center [179, 307] width 41 height 33
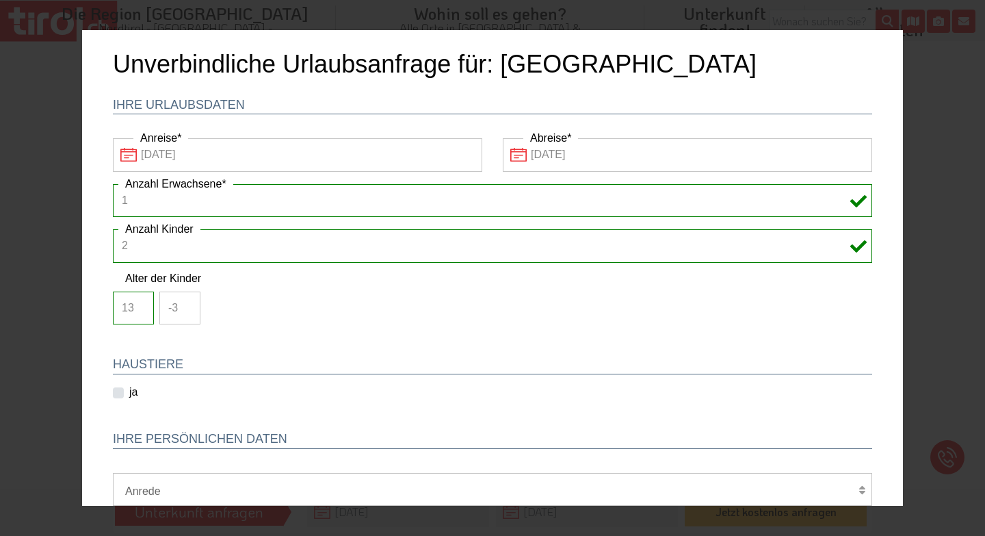
click at [185, 301] on input "-3" at bounding box center [179, 307] width 41 height 33
click at [185, 301] on input "-2" at bounding box center [179, 307] width 41 height 33
click at [185, 301] on input "-1" at bounding box center [179, 307] width 41 height 33
click at [185, 301] on input "0" at bounding box center [179, 307] width 41 height 33
click at [185, 301] on input "1" at bounding box center [179, 307] width 41 height 33
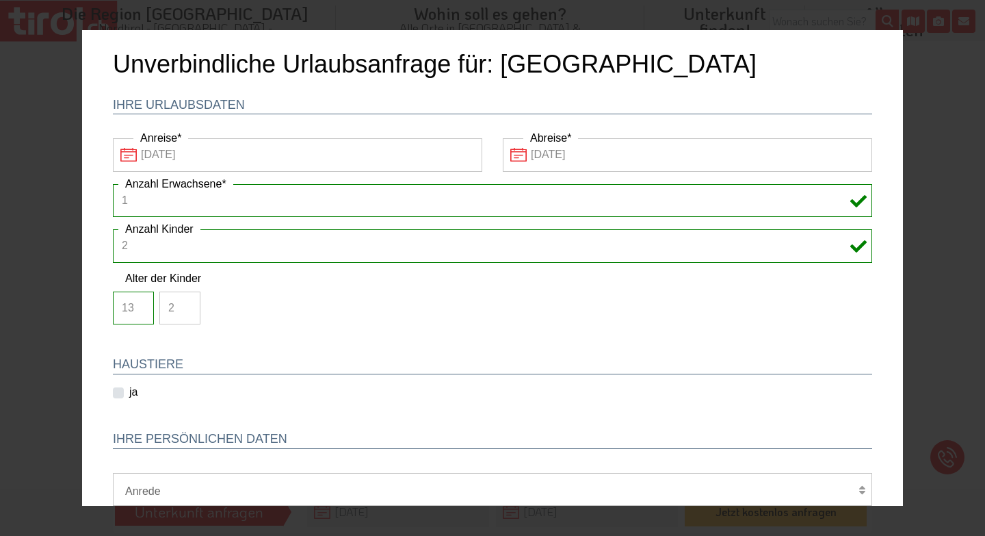
click at [185, 301] on input "2" at bounding box center [179, 307] width 41 height 33
click at [185, 301] on input "3" at bounding box center [179, 307] width 41 height 33
click at [185, 301] on input "4" at bounding box center [179, 307] width 41 height 33
click at [185, 301] on input "5" at bounding box center [179, 307] width 41 height 33
click at [185, 301] on input "6" at bounding box center [179, 307] width 41 height 33
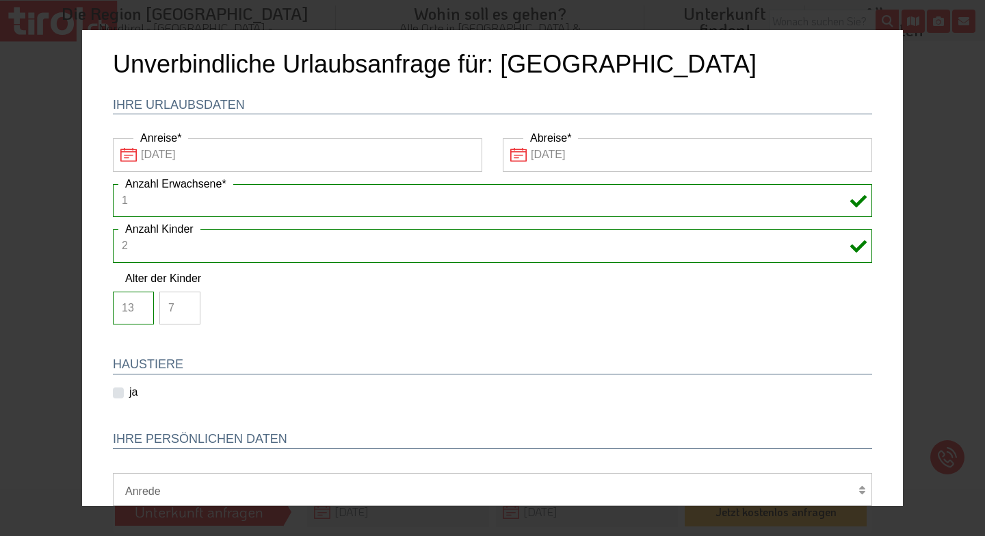
click at [185, 301] on input "7" at bounding box center [179, 307] width 41 height 33
click at [185, 301] on input "8" at bounding box center [179, 307] width 41 height 33
click at [185, 301] on input "9" at bounding box center [179, 307] width 41 height 33
click at [185, 301] on input "10" at bounding box center [179, 307] width 41 height 33
click at [185, 301] on input "11" at bounding box center [179, 307] width 41 height 33
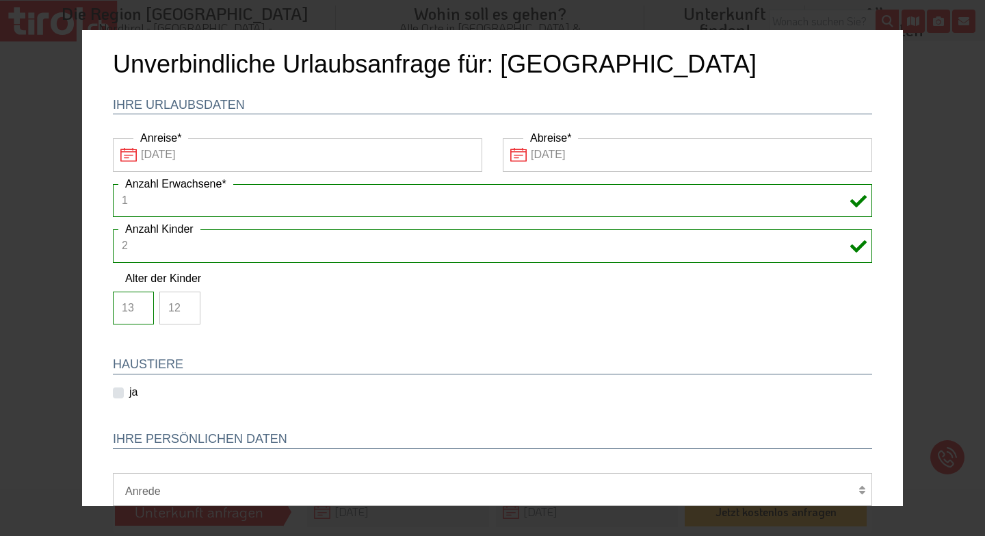
click at [185, 301] on input "12" at bounding box center [179, 307] width 41 height 33
click at [185, 301] on input "13" at bounding box center [179, 307] width 41 height 33
click at [185, 301] on input "14" at bounding box center [179, 307] width 41 height 33
click at [185, 301] on input "15" at bounding box center [179, 307] width 41 height 33
type input "16"
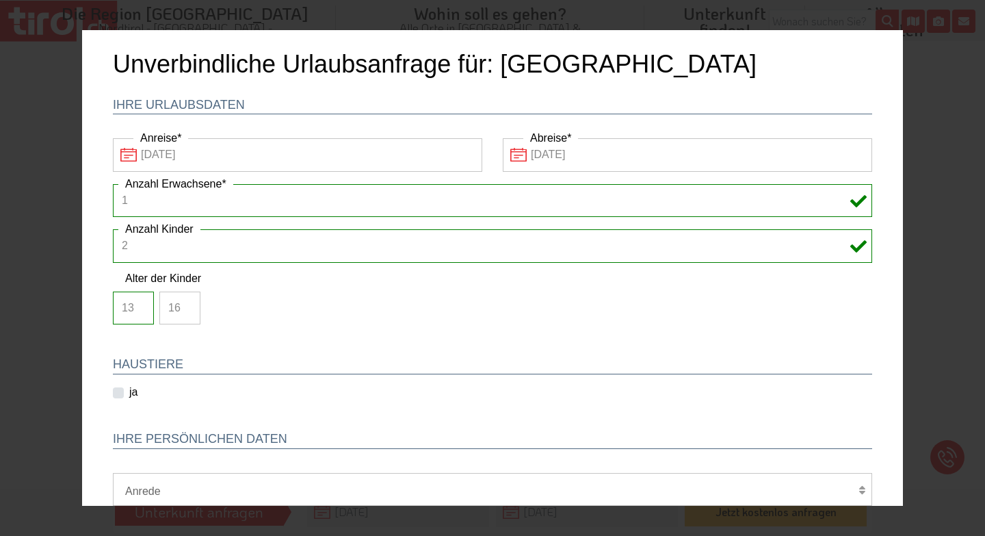
click at [185, 301] on input "16" at bounding box center [179, 307] width 41 height 33
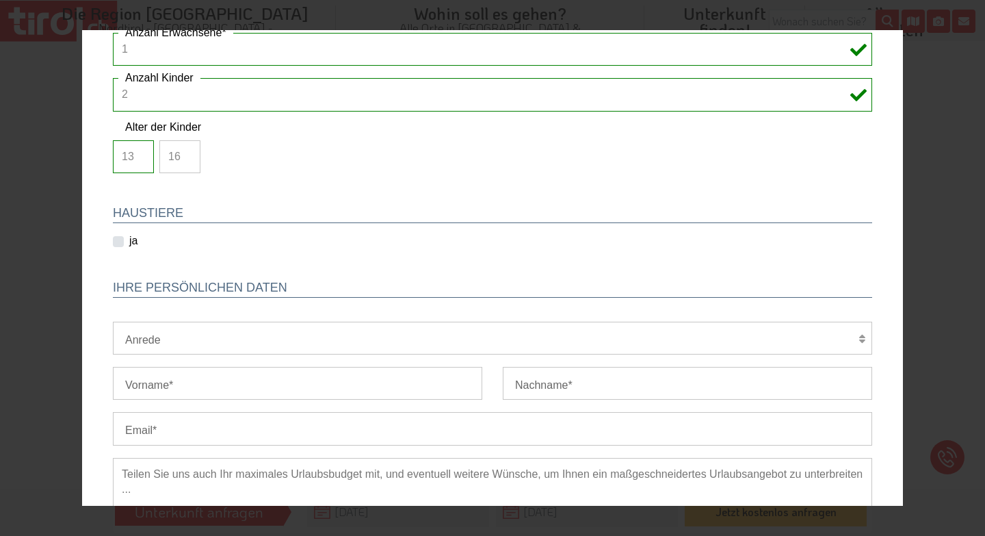
scroll to position [155, 0]
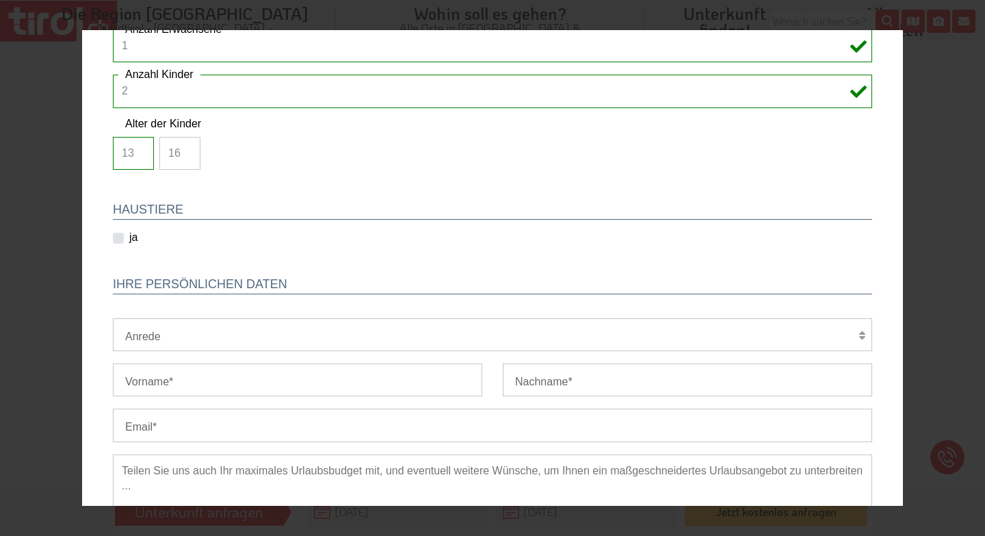
click at [129, 237] on label "ja" at bounding box center [133, 237] width 8 height 15
click at [117, 237] on input "ja" at bounding box center [138, 237] width 44 height 9
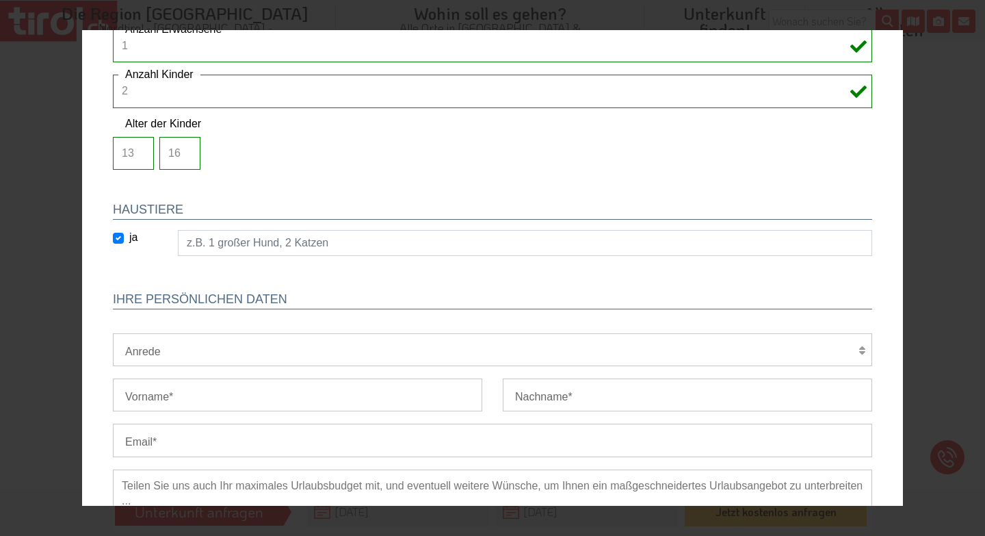
click at [129, 237] on label "ja" at bounding box center [133, 237] width 8 height 15
click at [117, 237] on input "ja" at bounding box center [138, 237] width 44 height 9
checkbox input "false"
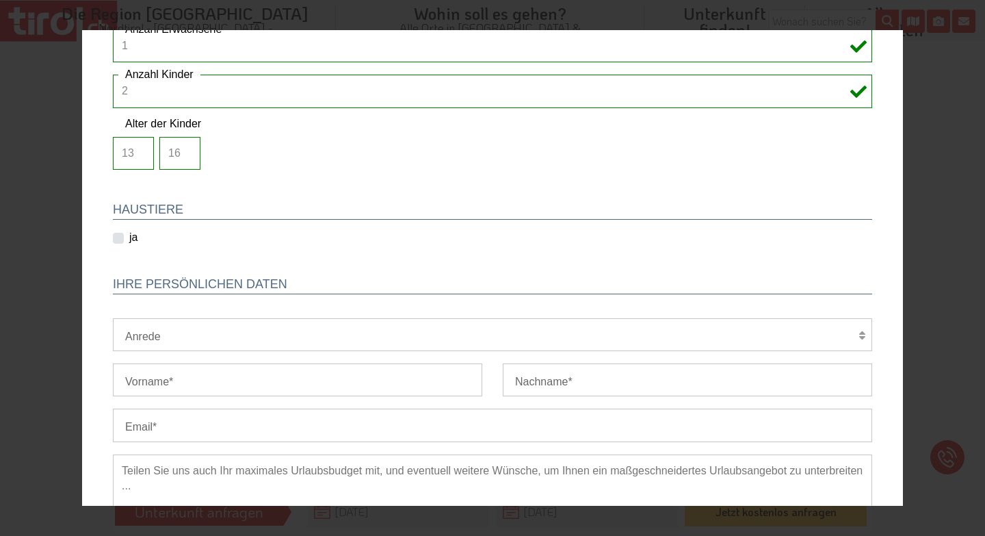
click at [162, 337] on select "Herr Frau Familie" at bounding box center [492, 334] width 759 height 33
select select "Frau"
click at [170, 386] on input "Vorname" at bounding box center [297, 379] width 369 height 33
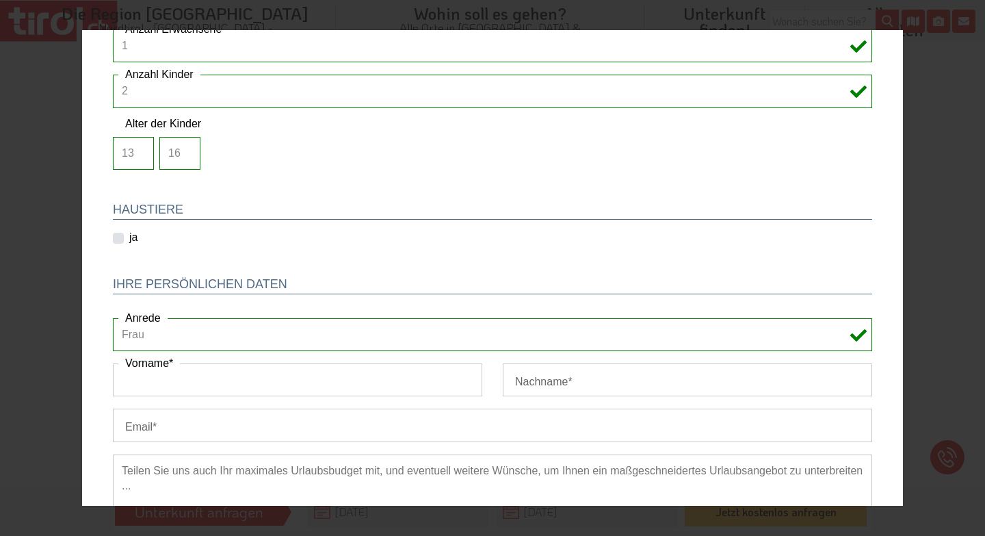
type input "Fabienne"
type input "Piera"
type input "fpiera@bluewin.ch"
type input "0797032119"
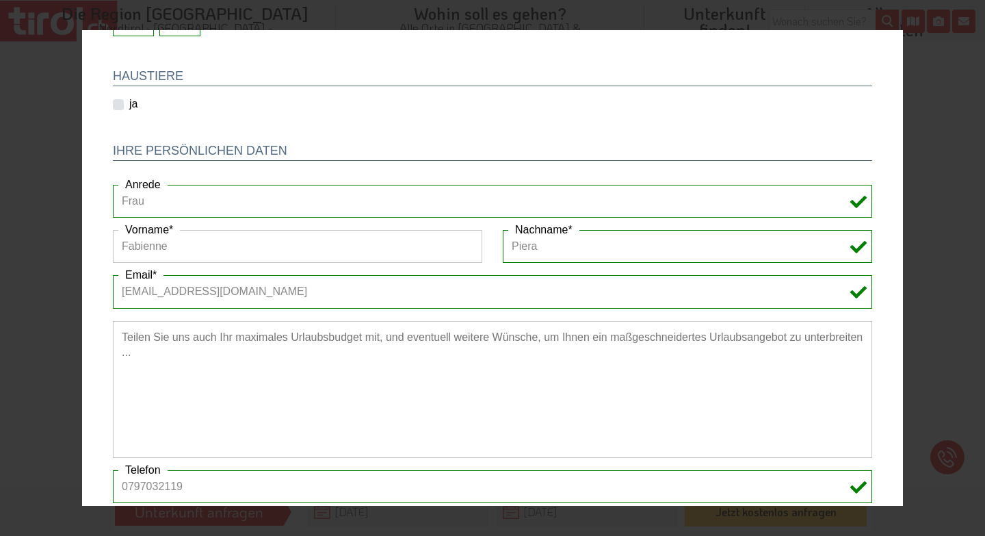
scroll to position [376, 0]
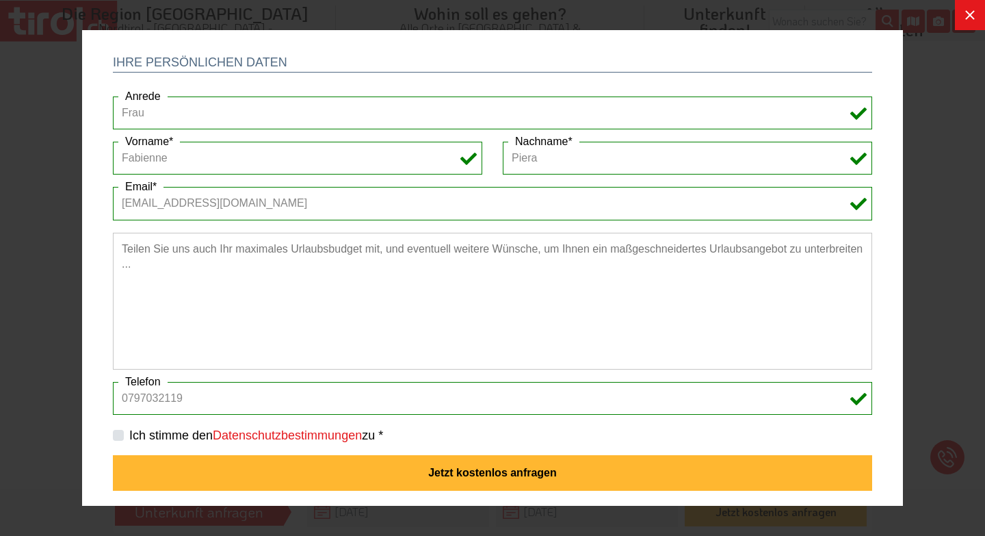
click at [129, 436] on label "Ich stimme den Datenschutzbestimmungen zu *" at bounding box center [256, 435] width 254 height 17
click at [119, 436] on input "Ich stimme den Datenschutzbestimmungen zu *" at bounding box center [495, 434] width 759 height 9
checkbox input "true"
click at [129, 400] on input "0797032119" at bounding box center [492, 398] width 759 height 33
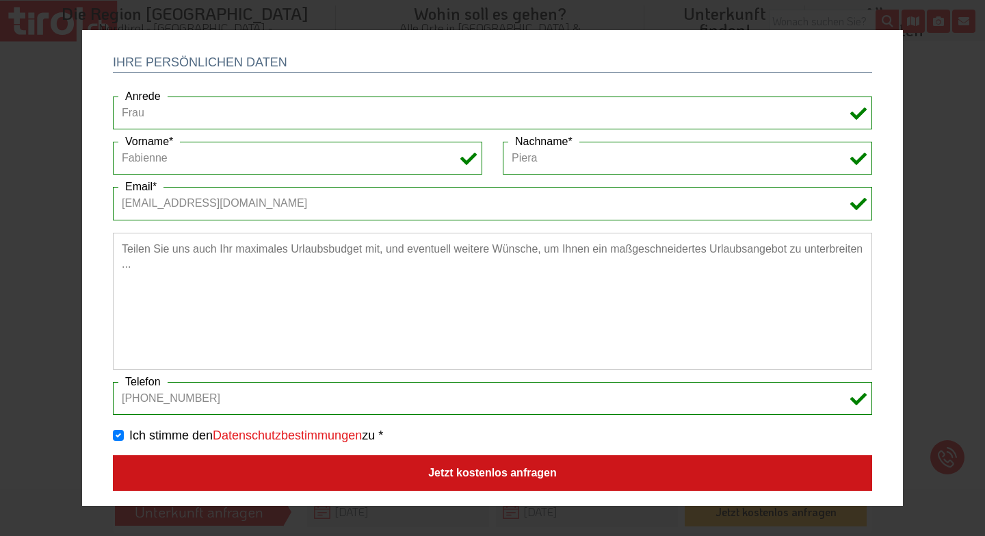
type input "+41797032119"
click at [534, 478] on button "Jetzt kostenlos anfragen" at bounding box center [492, 473] width 759 height 36
